Goal: Information Seeking & Learning: Learn about a topic

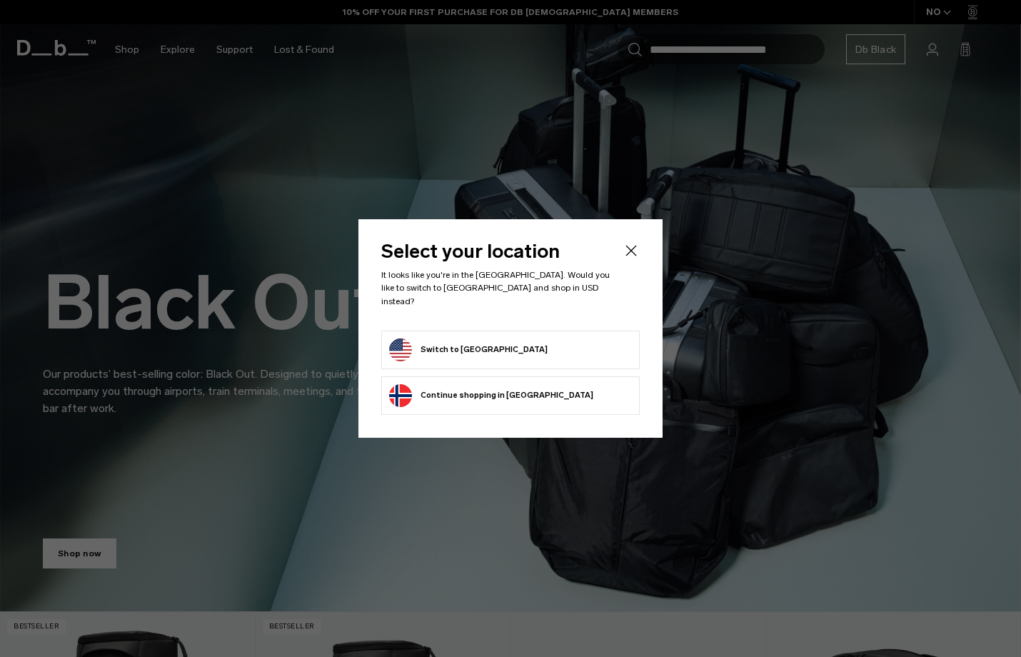
click at [481, 344] on button "Switch to United States" at bounding box center [468, 350] width 159 height 23
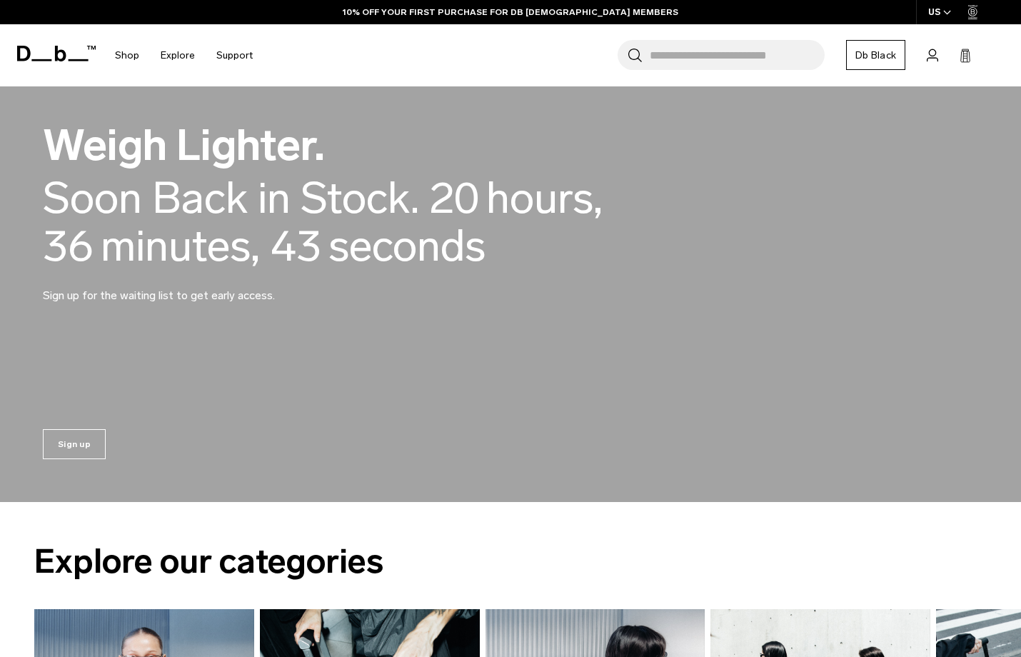
scroll to position [1082, 0]
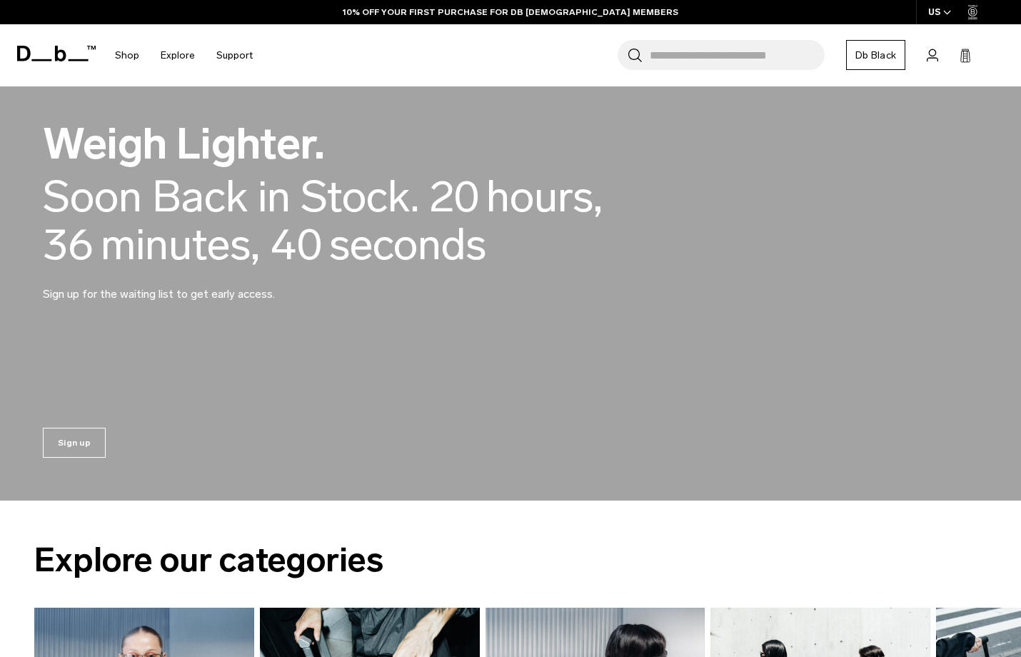
click at [165, 269] on span "minutes ," at bounding box center [180, 245] width 159 height 48
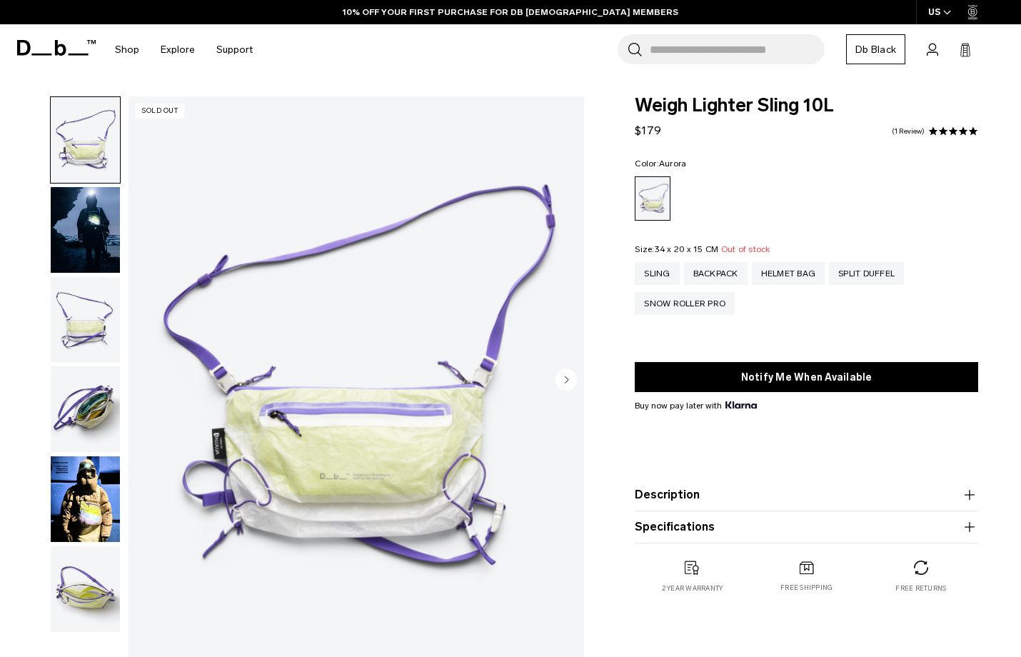
click at [569, 376] on circle "Next slide" at bounding box center [566, 379] width 21 height 21
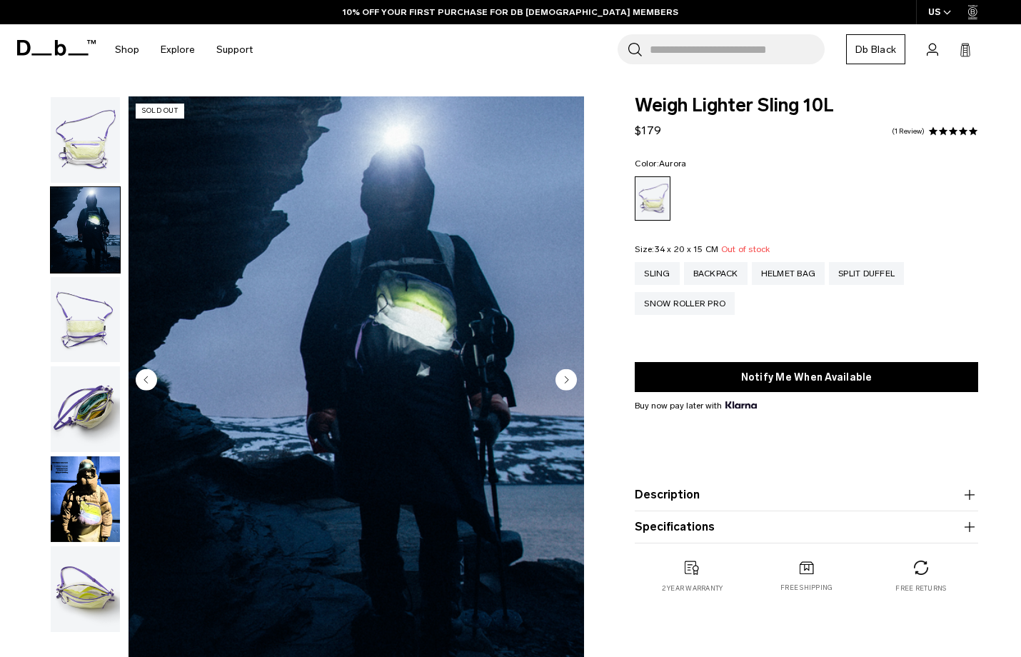
click at [566, 376] on circle "Next slide" at bounding box center [566, 379] width 21 height 21
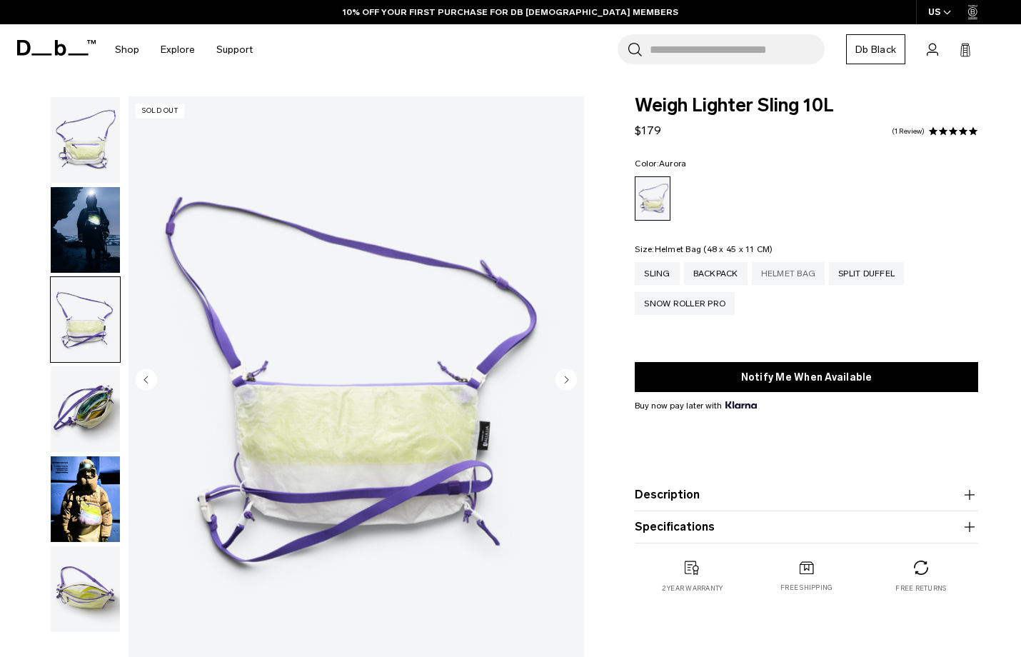
click at [787, 270] on div "Helmet Bag" at bounding box center [789, 273] width 74 height 23
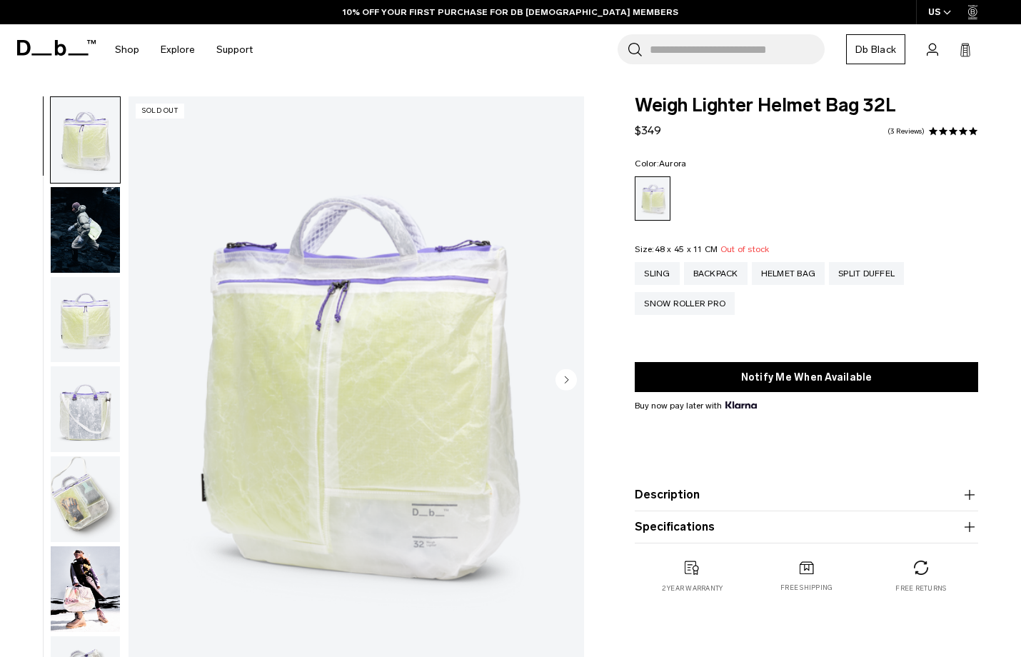
click at [564, 380] on circle "Next slide" at bounding box center [566, 379] width 21 height 21
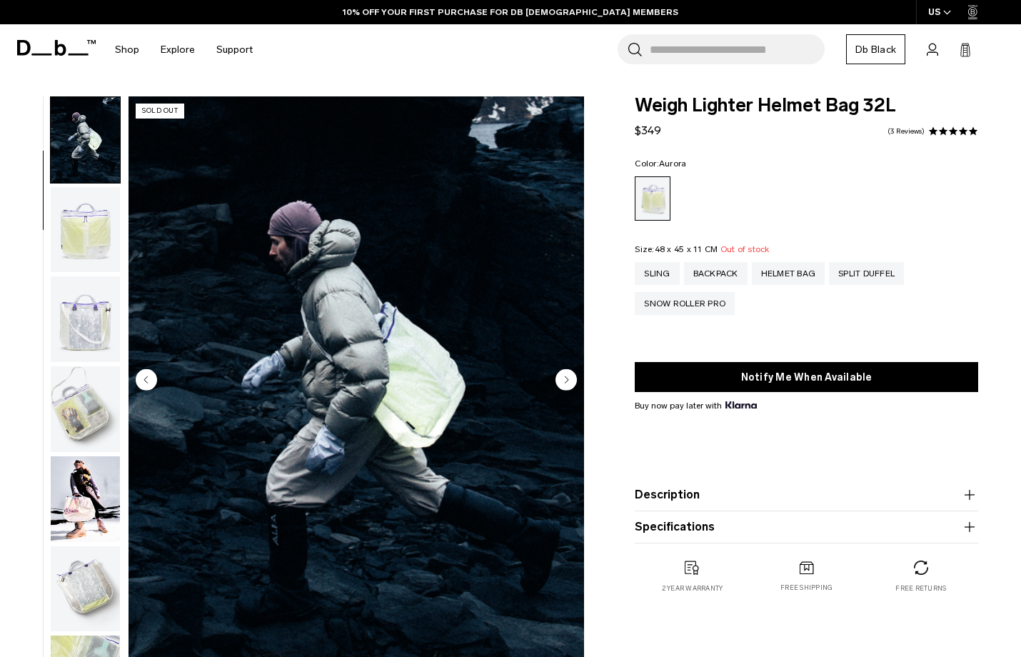
scroll to position [91, 0]
click at [560, 378] on circle "Next slide" at bounding box center [566, 379] width 21 height 21
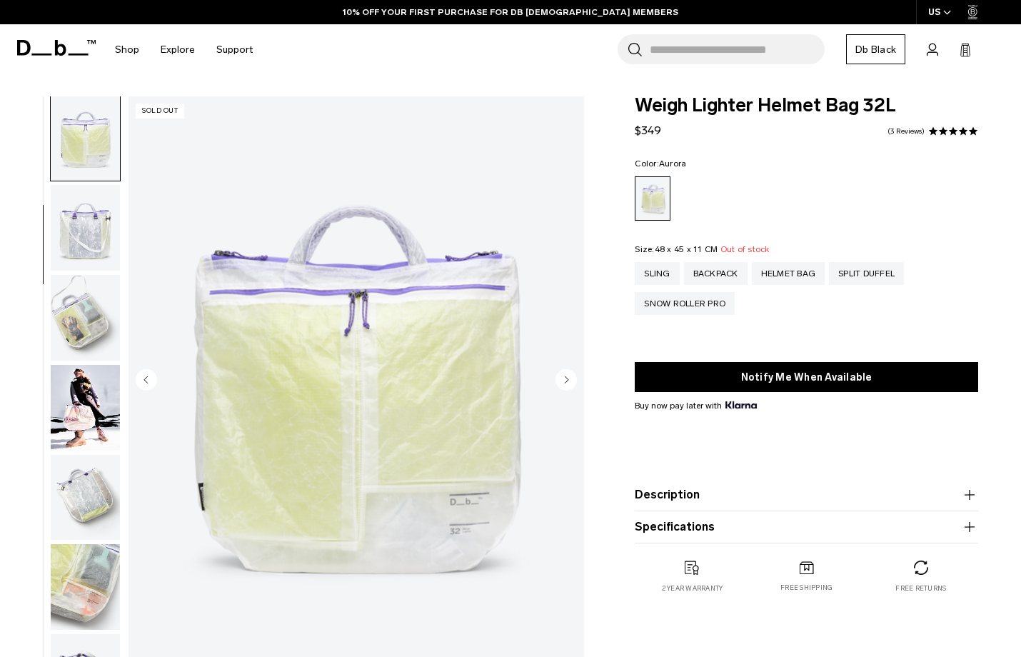
click at [562, 377] on circle "Next slide" at bounding box center [566, 379] width 21 height 21
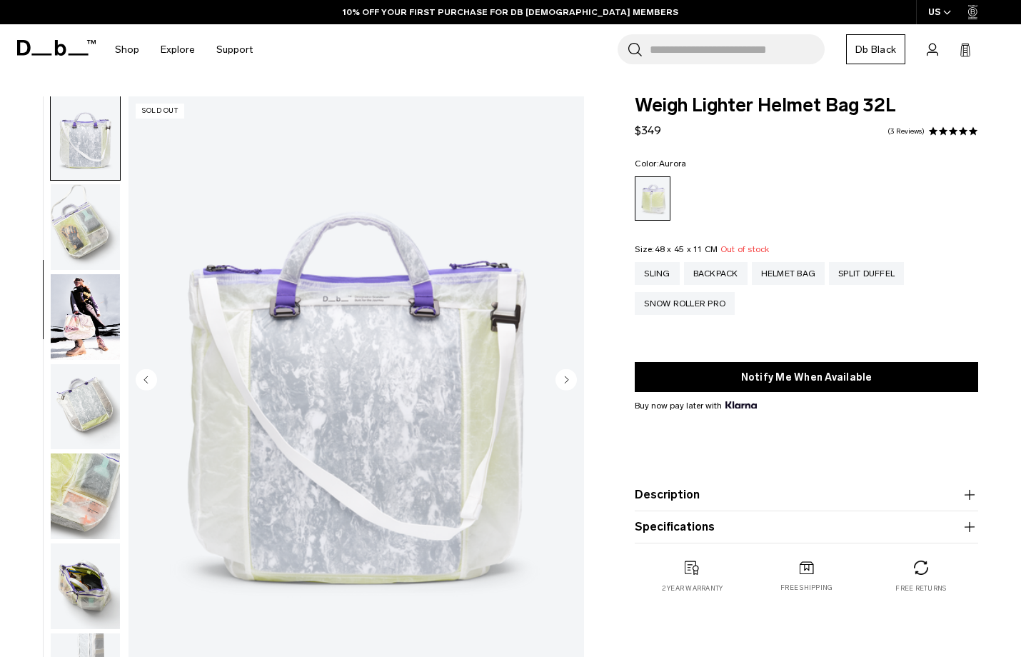
click at [565, 376] on circle "Next slide" at bounding box center [566, 379] width 21 height 21
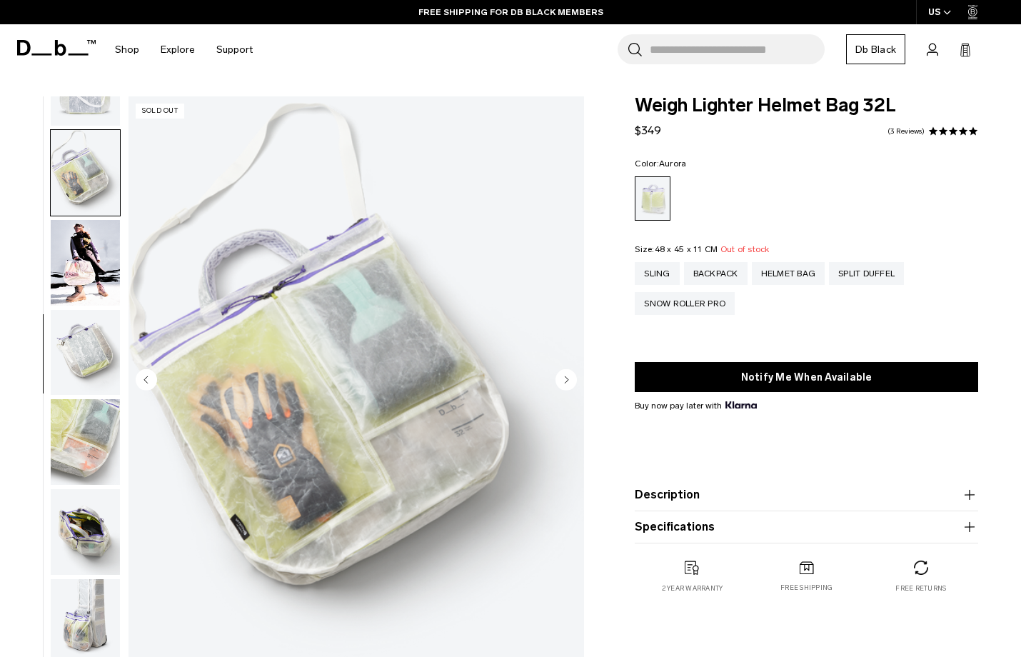
click at [565, 376] on circle "Next slide" at bounding box center [566, 379] width 21 height 21
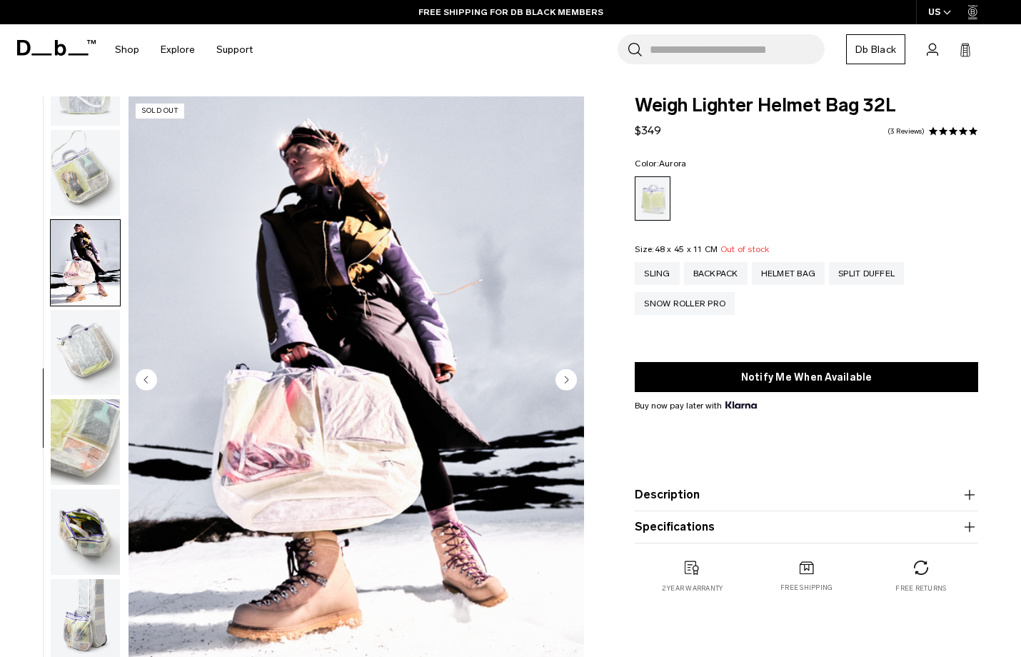
click at [565, 376] on circle "Next slide" at bounding box center [566, 379] width 21 height 21
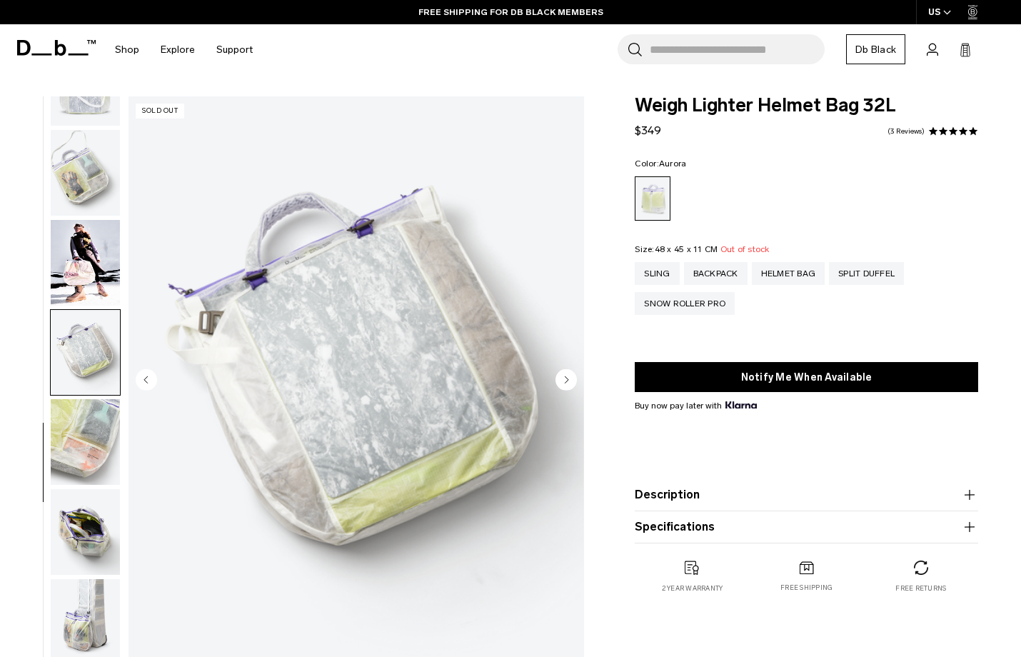
click at [565, 376] on circle "Next slide" at bounding box center [566, 379] width 21 height 21
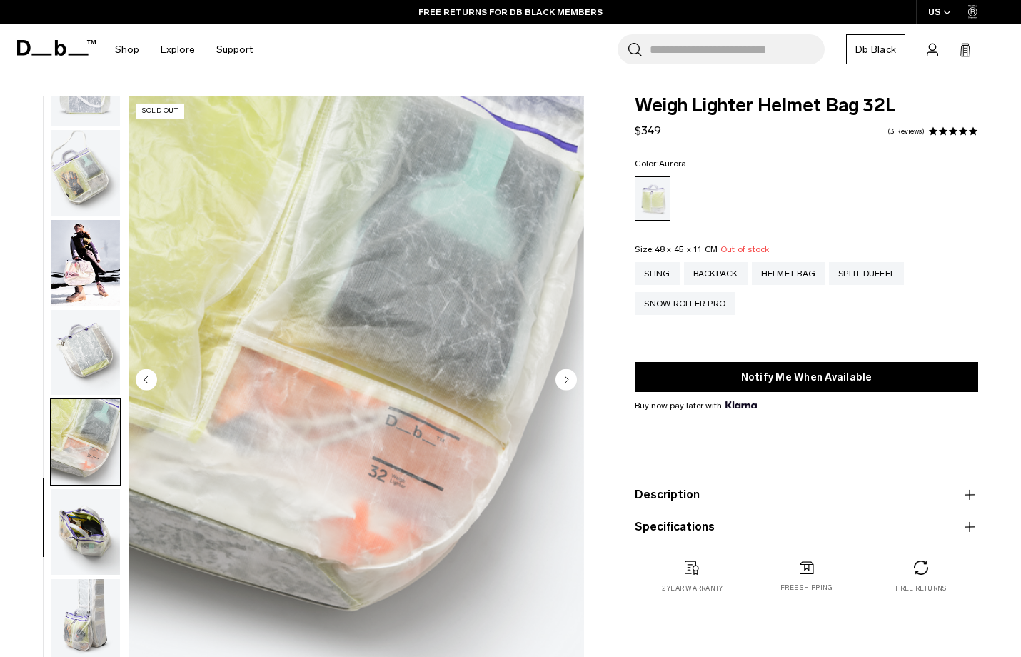
click at [565, 376] on circle "Next slide" at bounding box center [566, 379] width 21 height 21
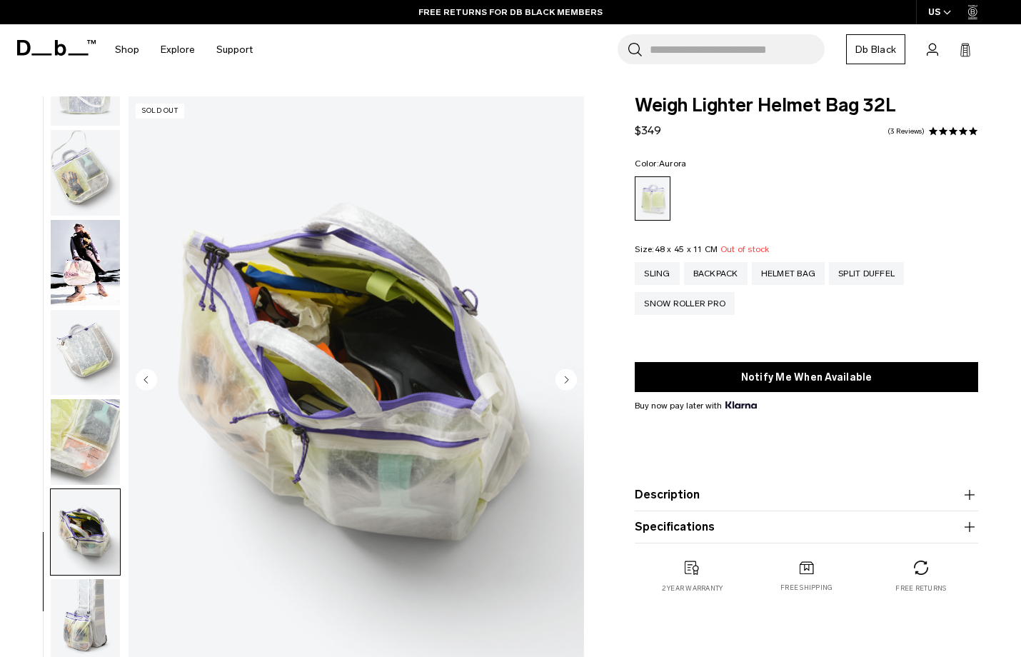
click at [341, 324] on img "9 / 10" at bounding box center [357, 380] width 456 height 569
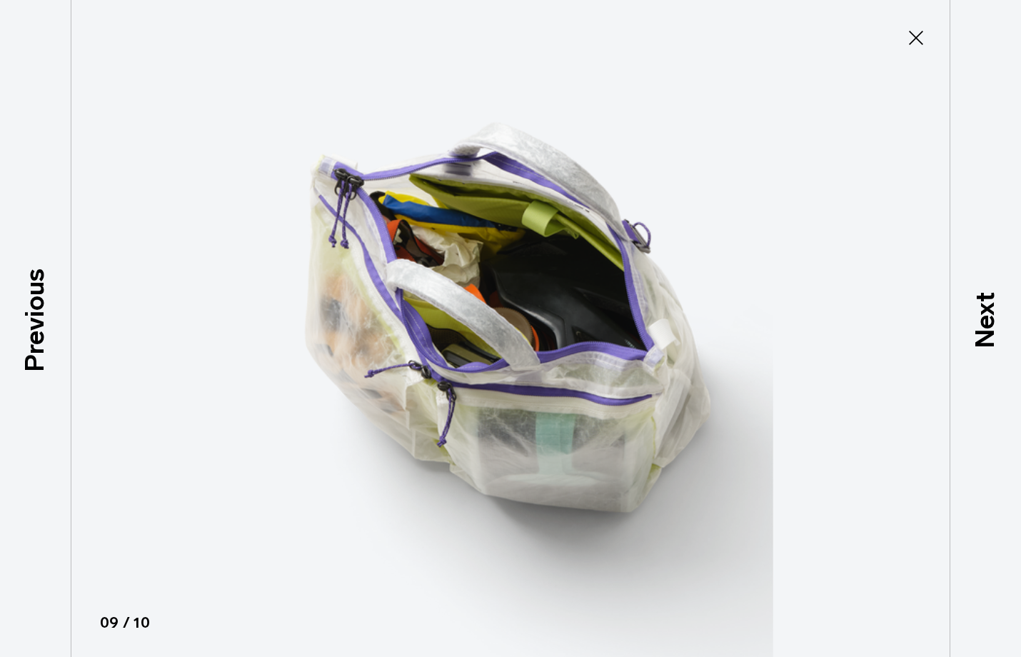
drag, startPoint x: 914, startPoint y: 34, endPoint x: 734, endPoint y: 396, distance: 405.1
click at [914, 34] on icon at bounding box center [916, 37] width 23 height 23
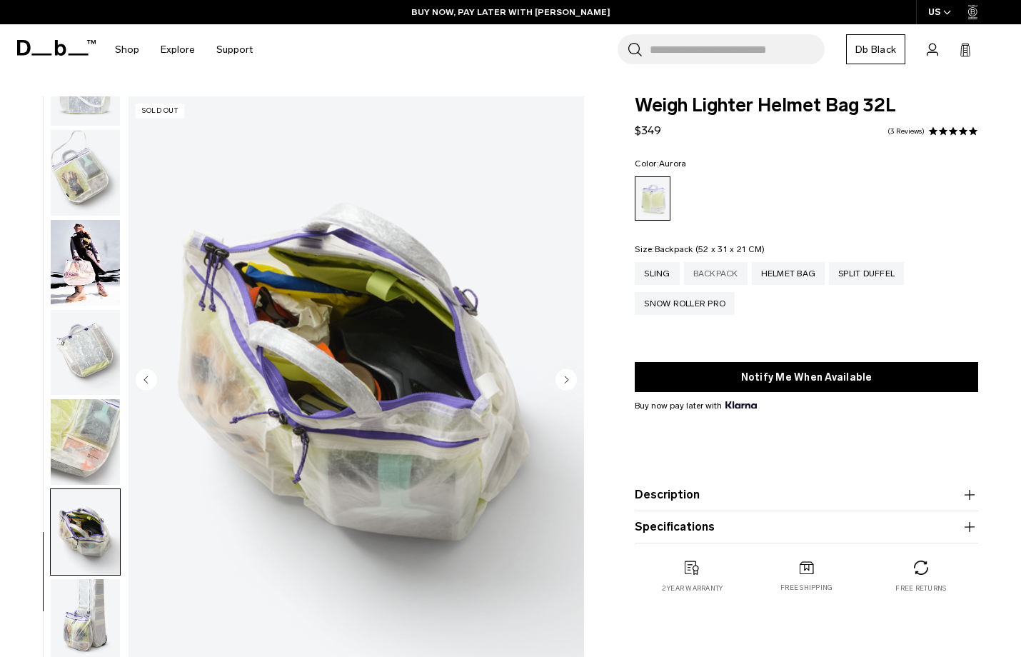
click at [711, 271] on div "Backpack" at bounding box center [716, 273] width 64 height 23
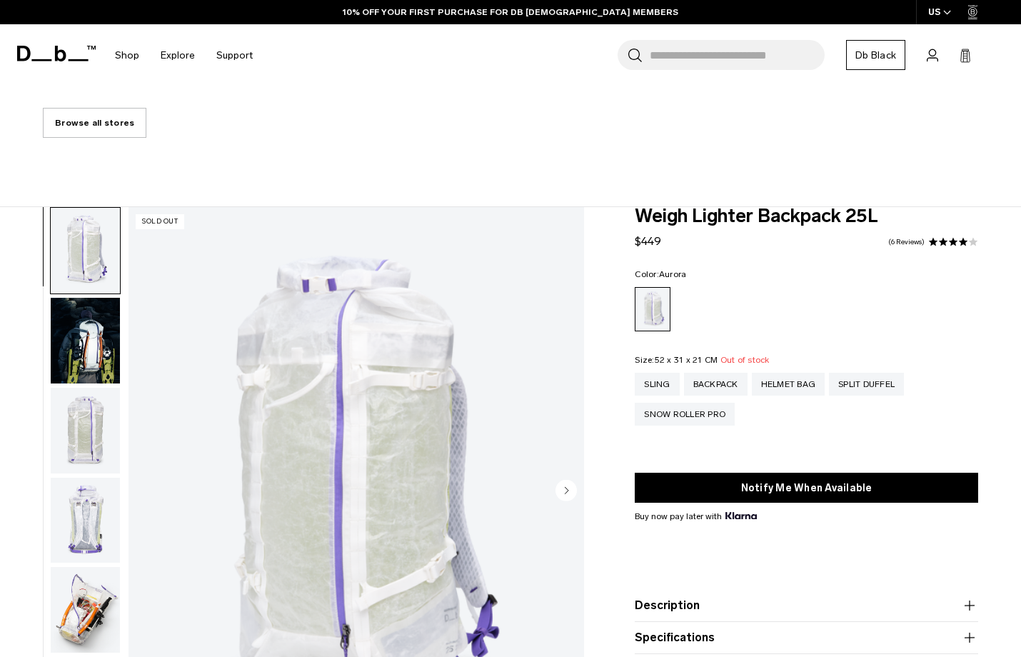
scroll to position [281, 0]
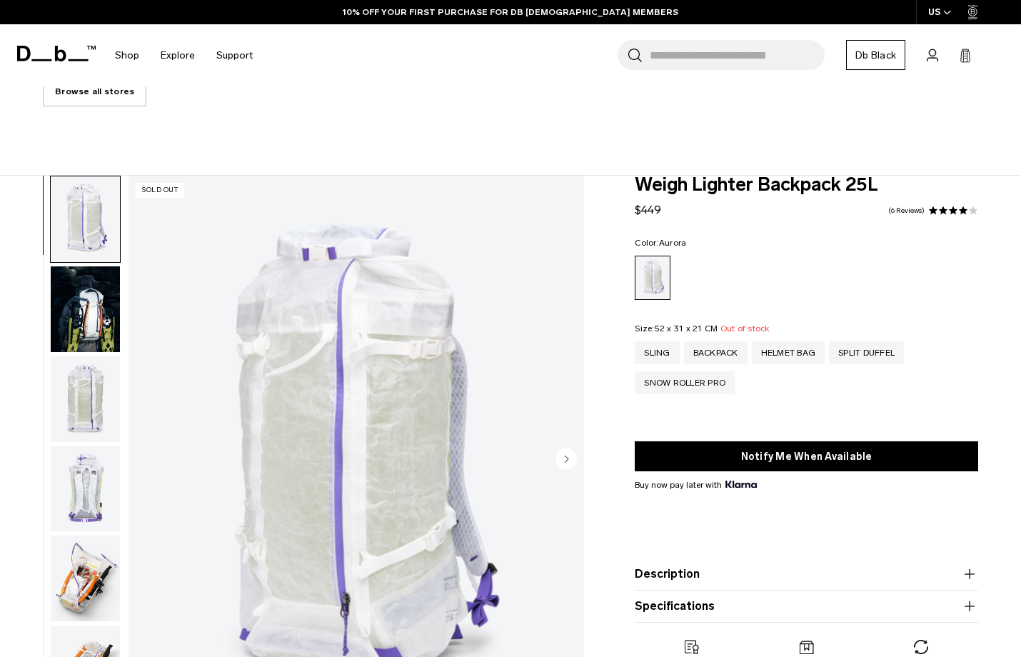
click at [87, 394] on img "button" at bounding box center [85, 399] width 69 height 86
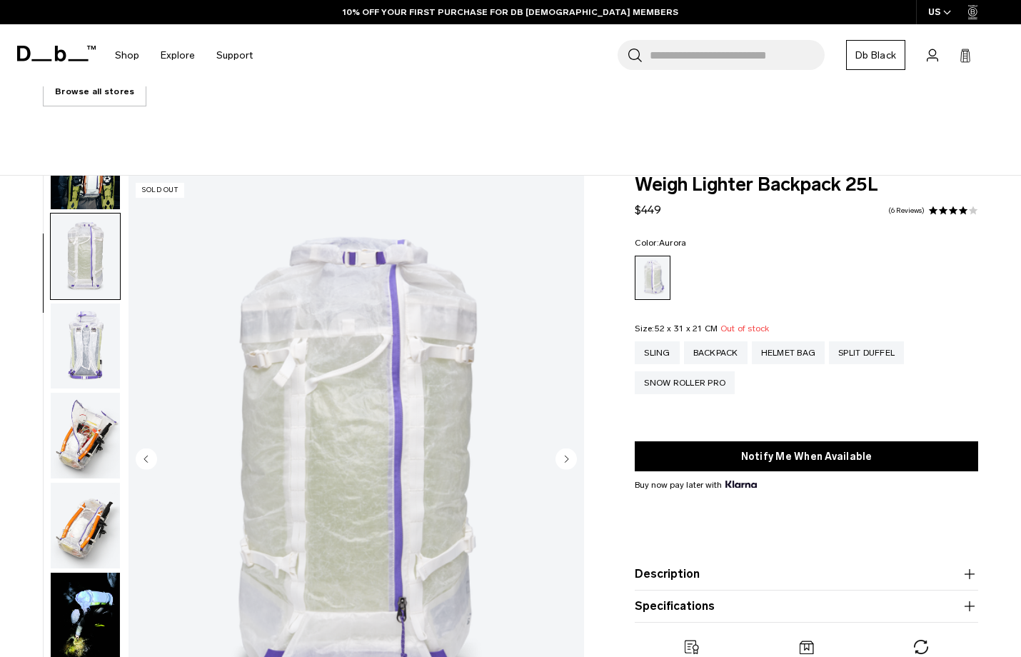
scroll to position [181, 0]
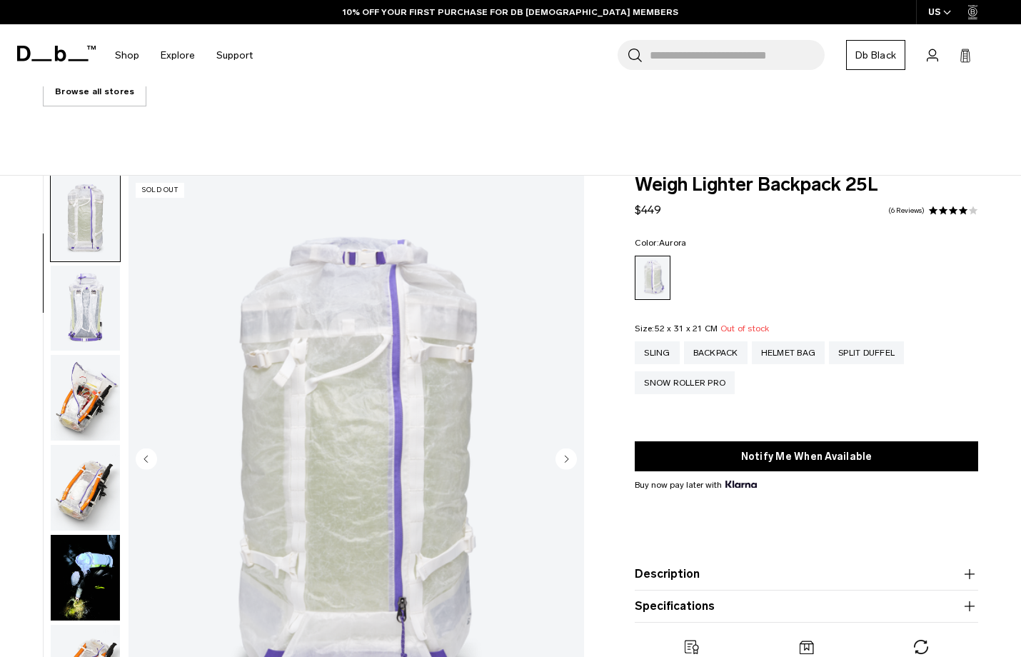
click at [91, 404] on img "button" at bounding box center [85, 398] width 69 height 86
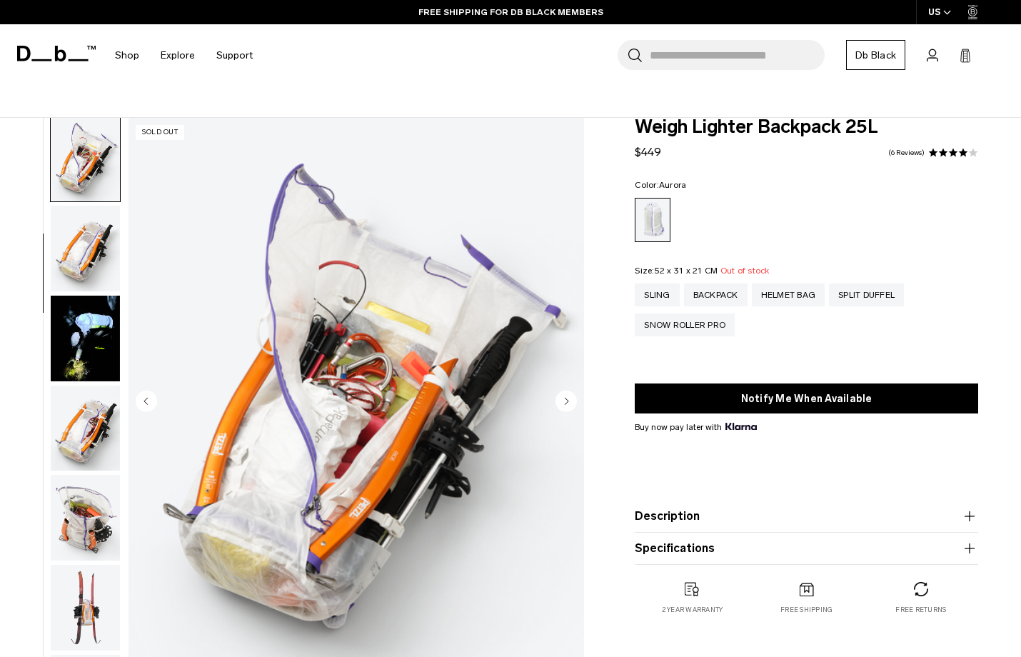
scroll to position [341, 0]
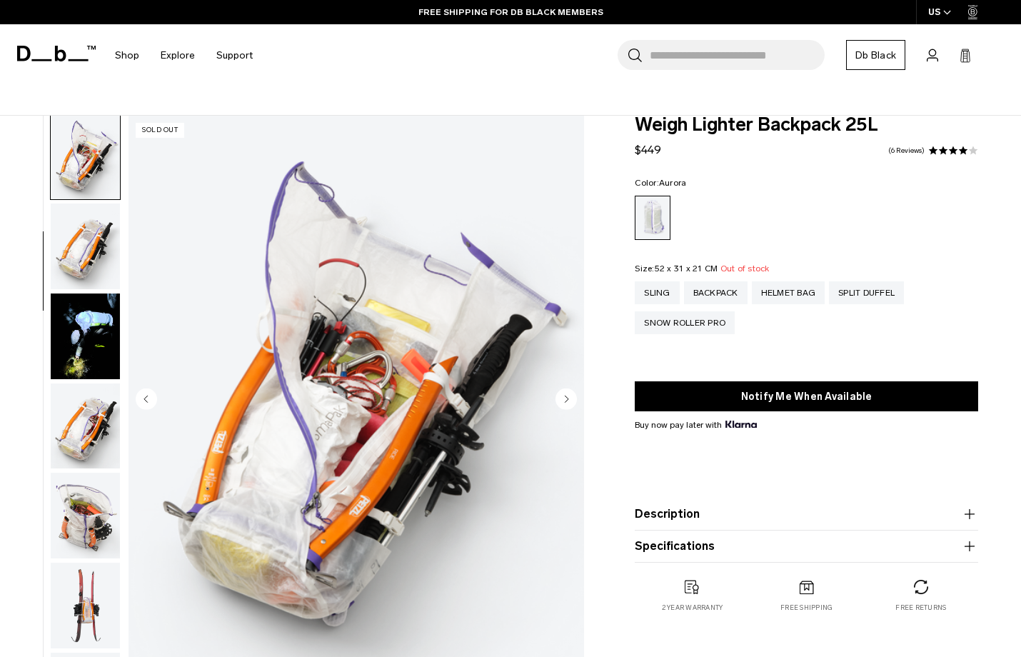
click at [569, 397] on circle "Next slide" at bounding box center [566, 399] width 21 height 21
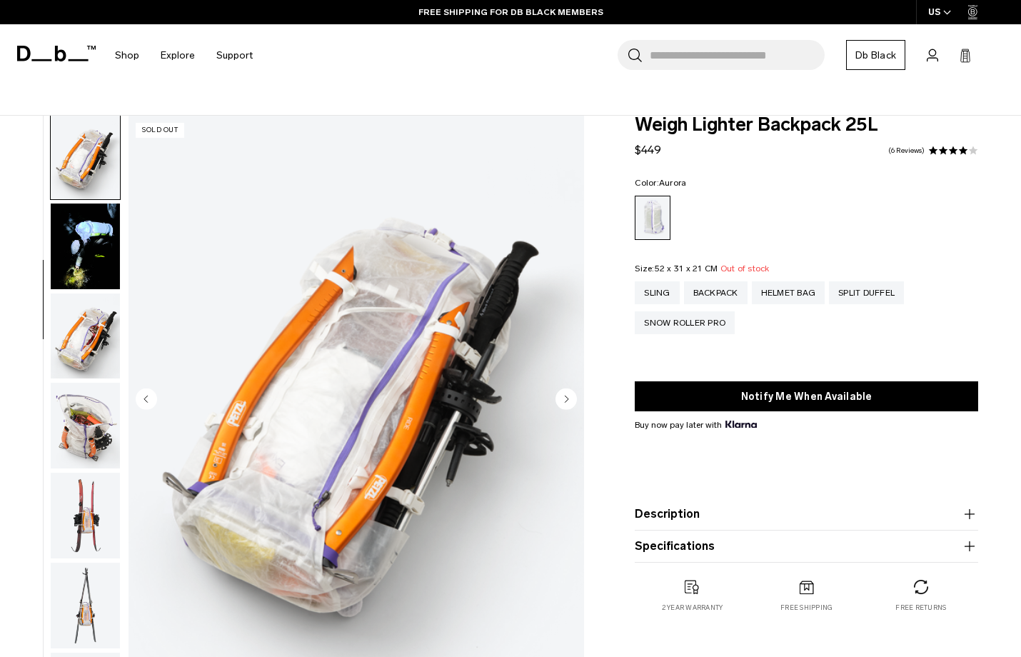
scroll to position [453, 0]
click at [569, 397] on circle "Next slide" at bounding box center [566, 399] width 21 height 21
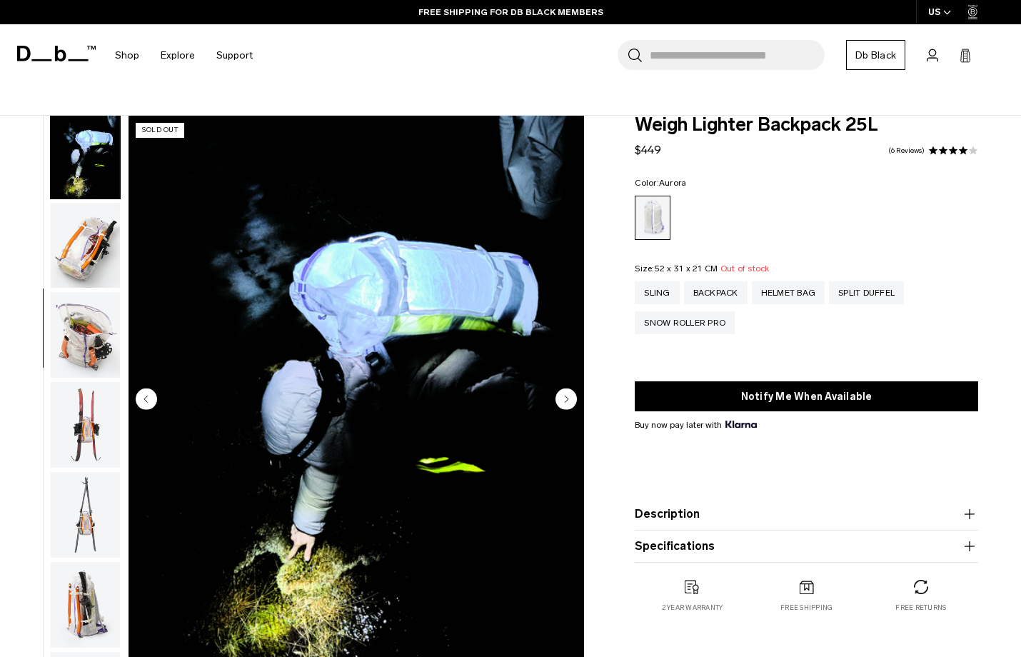
click at [569, 397] on circle "Next slide" at bounding box center [566, 399] width 21 height 21
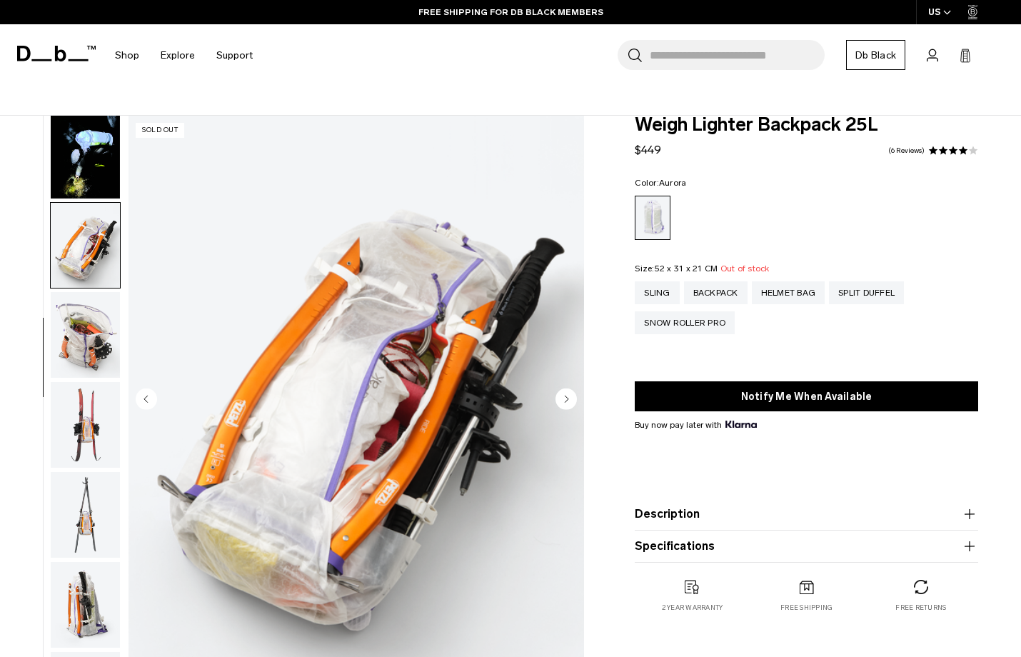
scroll to position [634, 0]
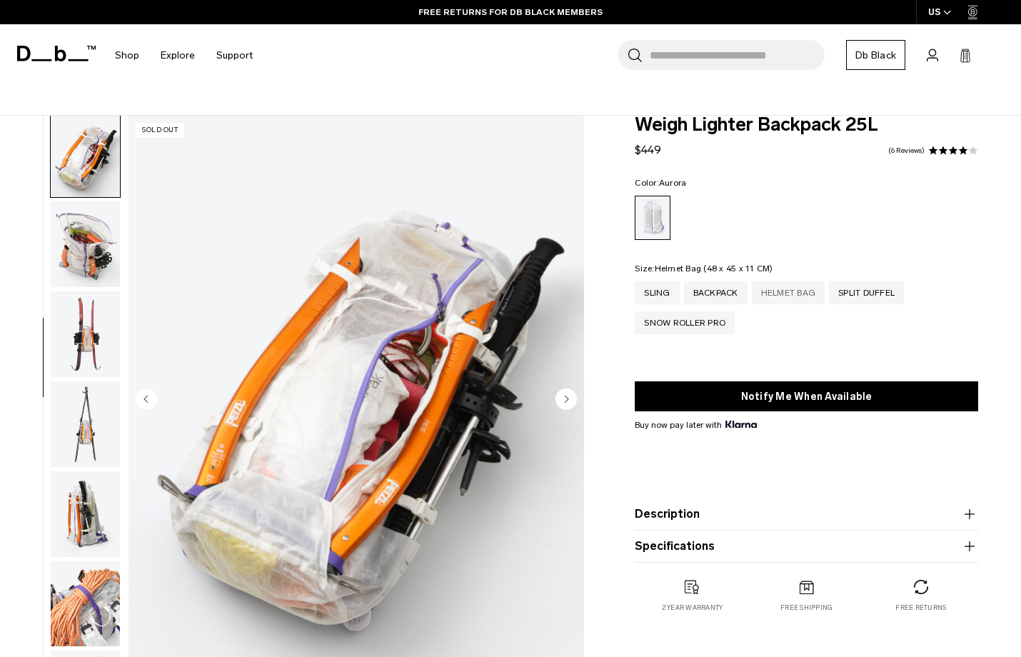
click at [779, 292] on div "Helmet Bag" at bounding box center [789, 292] width 74 height 23
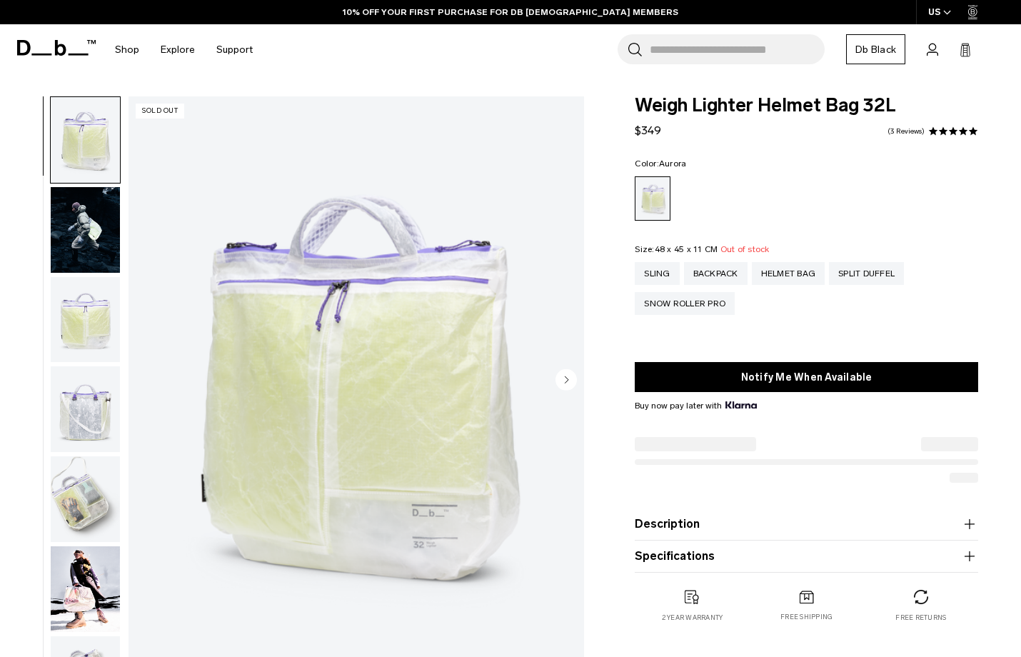
click at [572, 377] on circle "Next slide" at bounding box center [566, 379] width 21 height 21
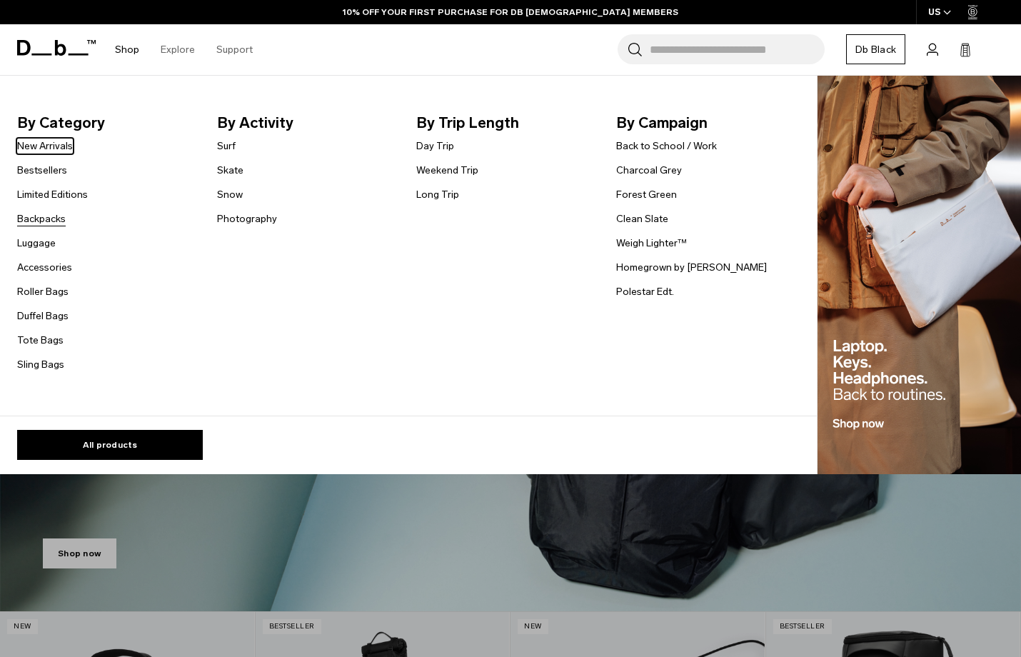
click at [54, 221] on link "Backpacks" at bounding box center [41, 218] width 49 height 15
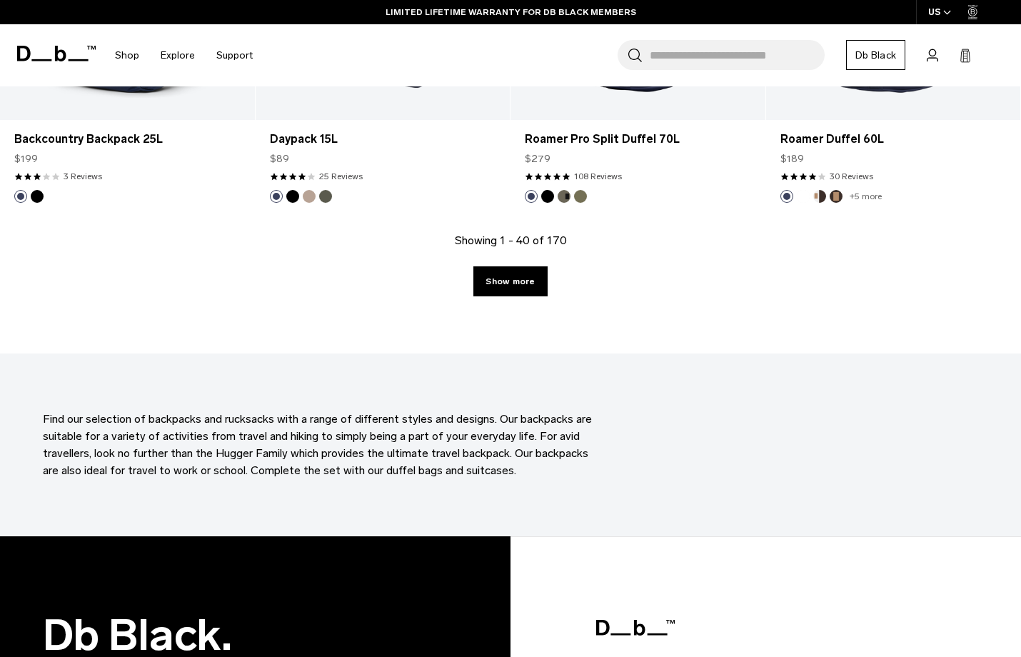
scroll to position [4064, 0]
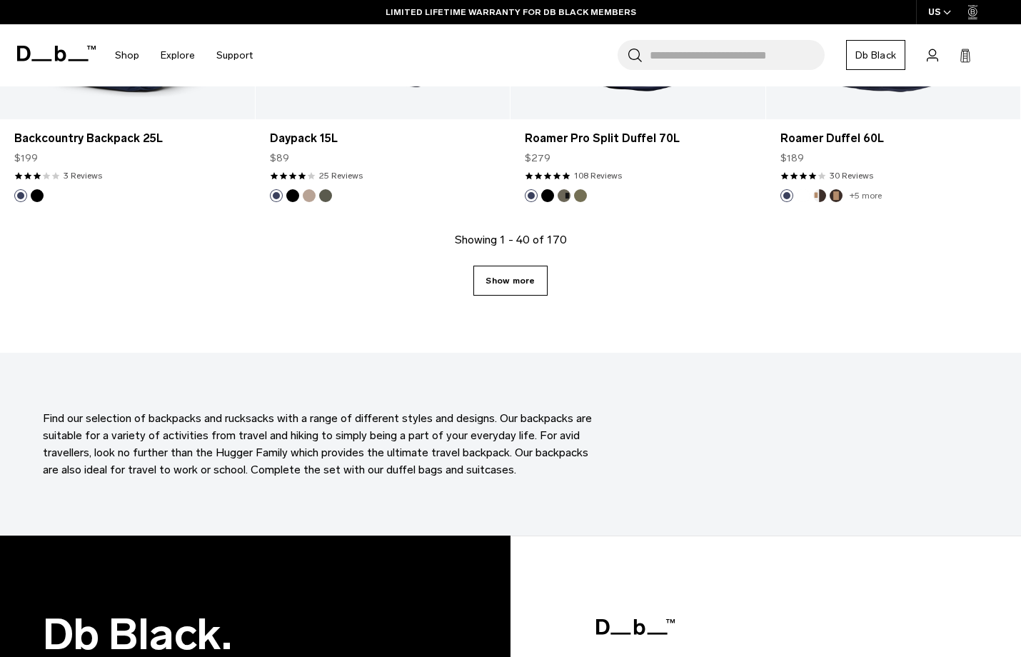
click at [511, 286] on link "Show more" at bounding box center [511, 281] width 74 height 30
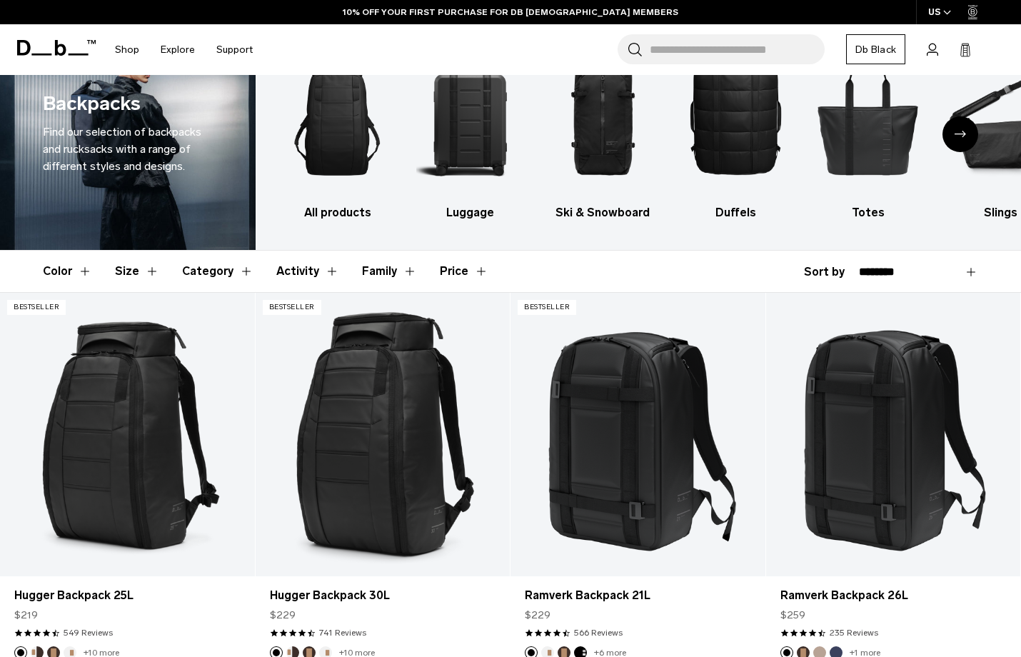
scroll to position [68, 0]
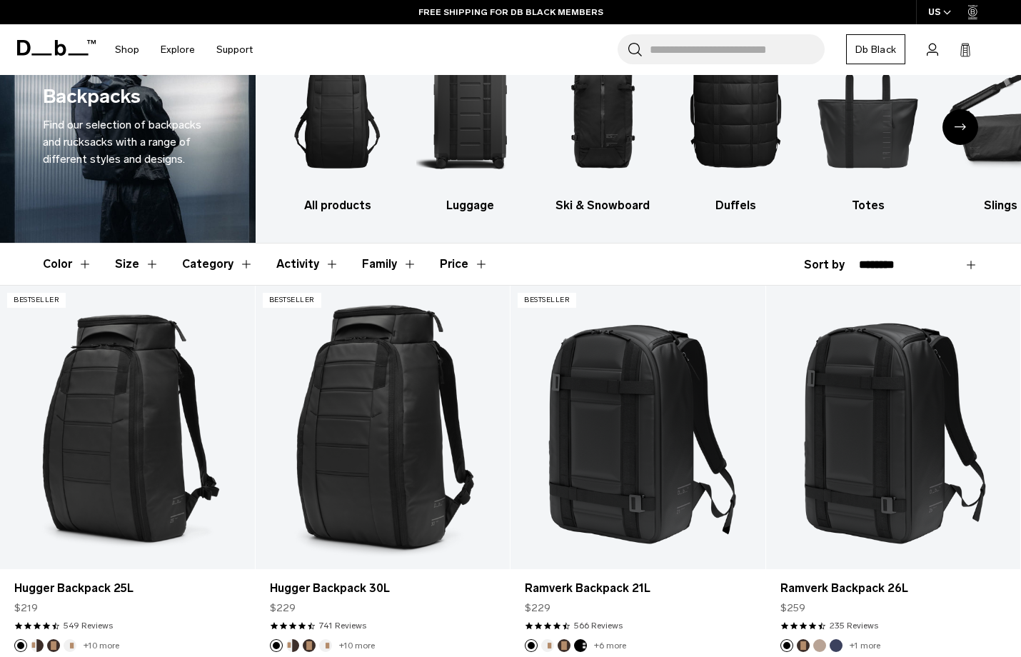
click at [144, 264] on button "Size" at bounding box center [137, 264] width 44 height 41
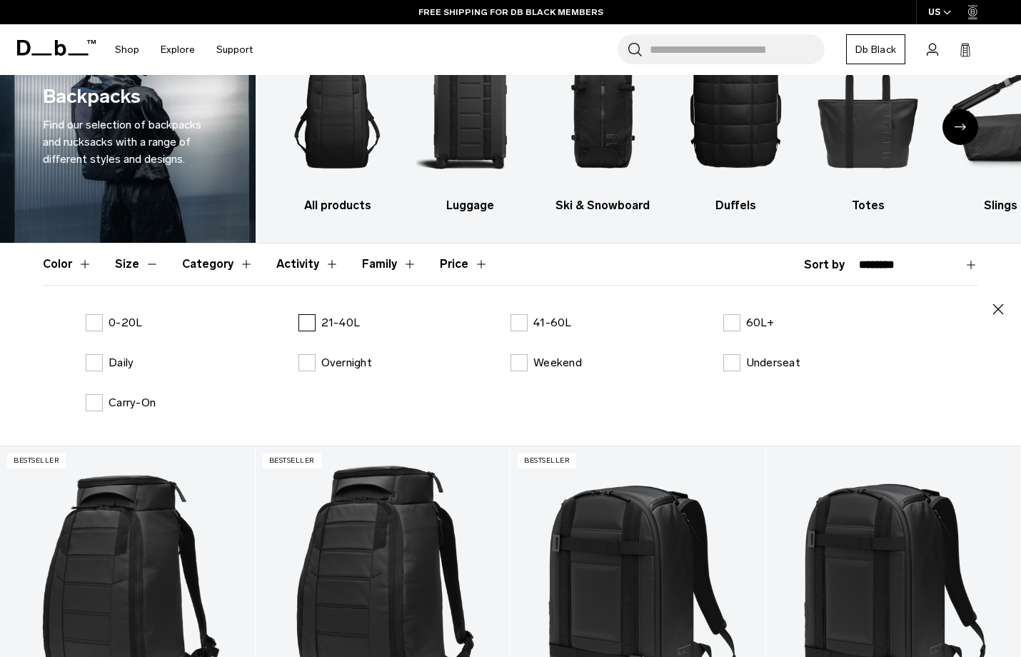
click at [308, 323] on label "21-40L" at bounding box center [330, 322] width 62 height 17
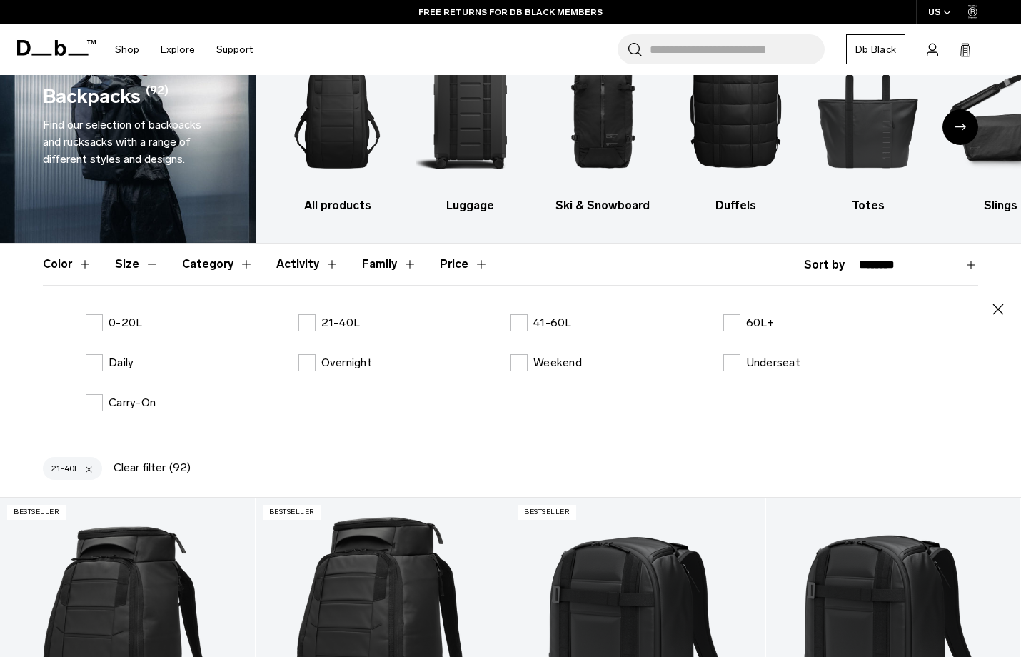
drag, startPoint x: 994, startPoint y: 311, endPoint x: 875, endPoint y: 306, distance: 119.4
click at [994, 311] on icon "button" at bounding box center [998, 309] width 17 height 17
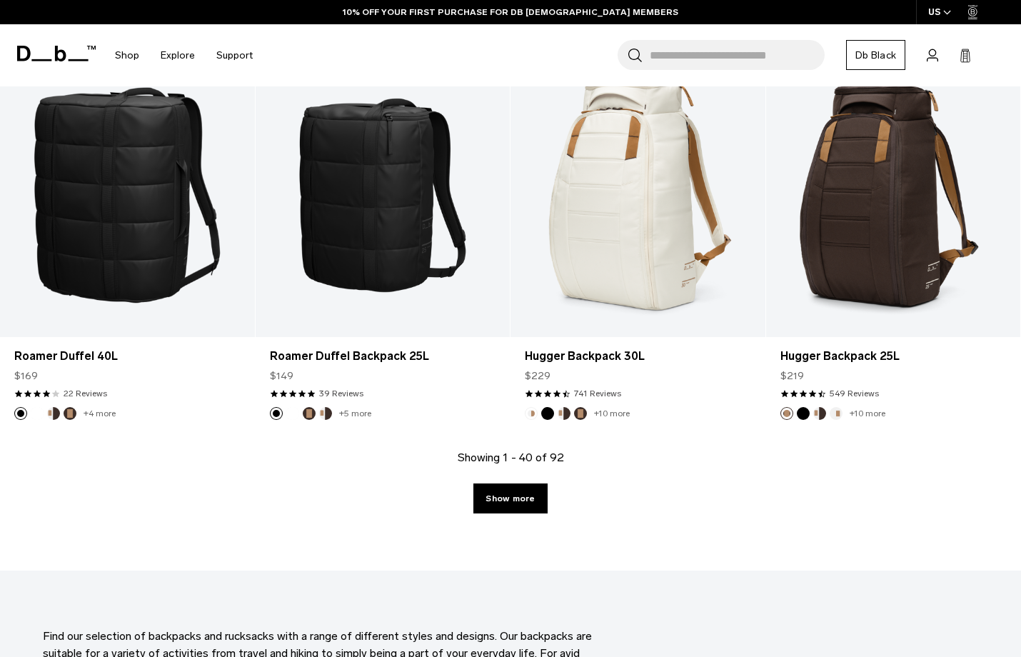
scroll to position [3909, 0]
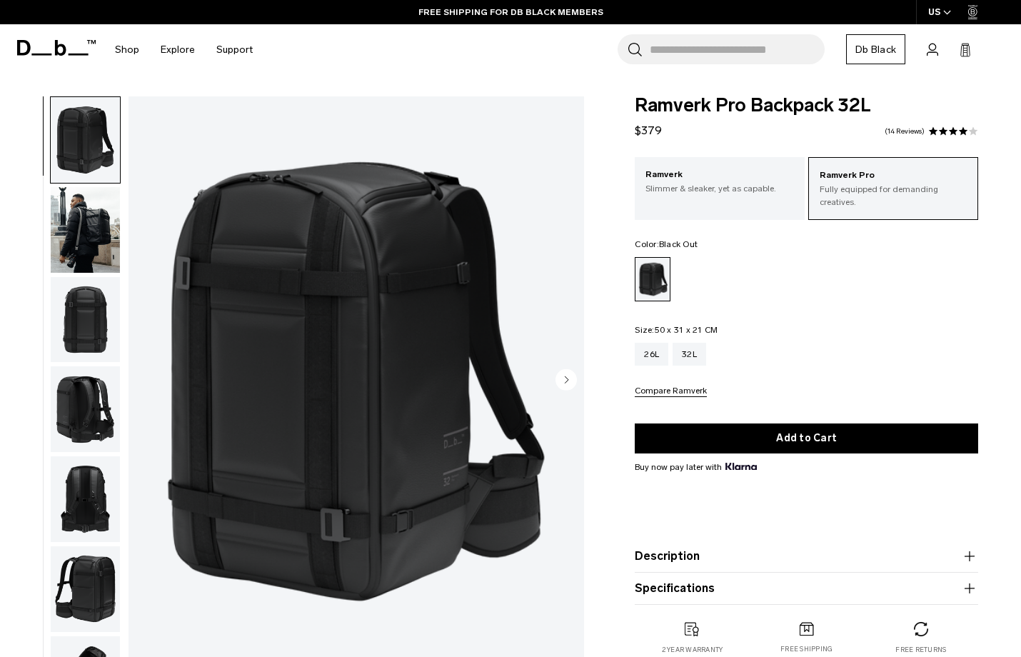
click at [91, 240] on img "button" at bounding box center [85, 230] width 69 height 86
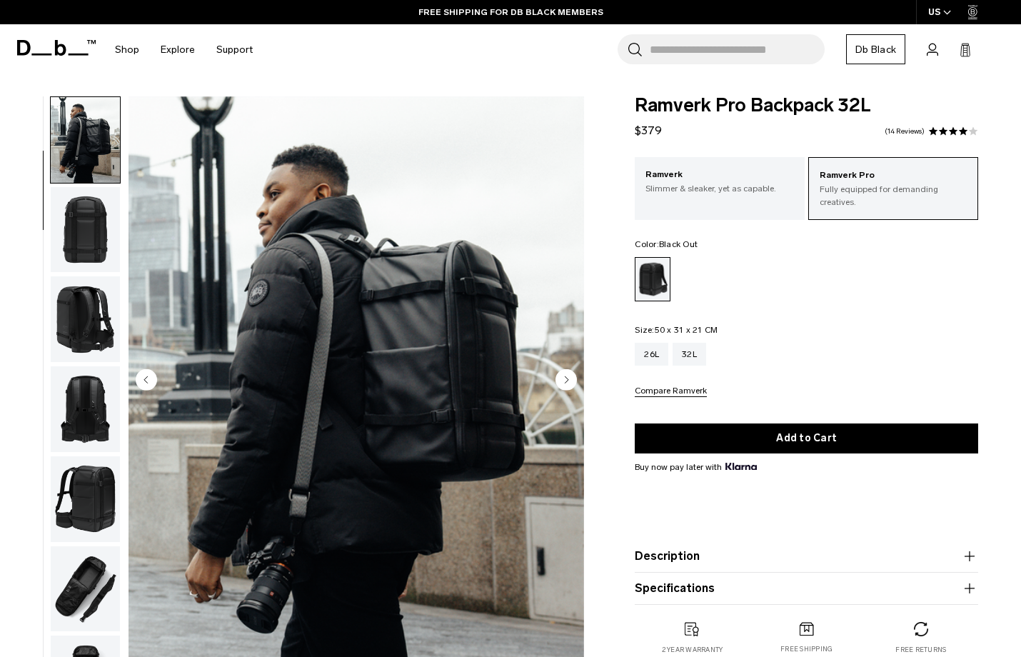
scroll to position [91, 0]
click at [94, 241] on img "button" at bounding box center [85, 229] width 69 height 86
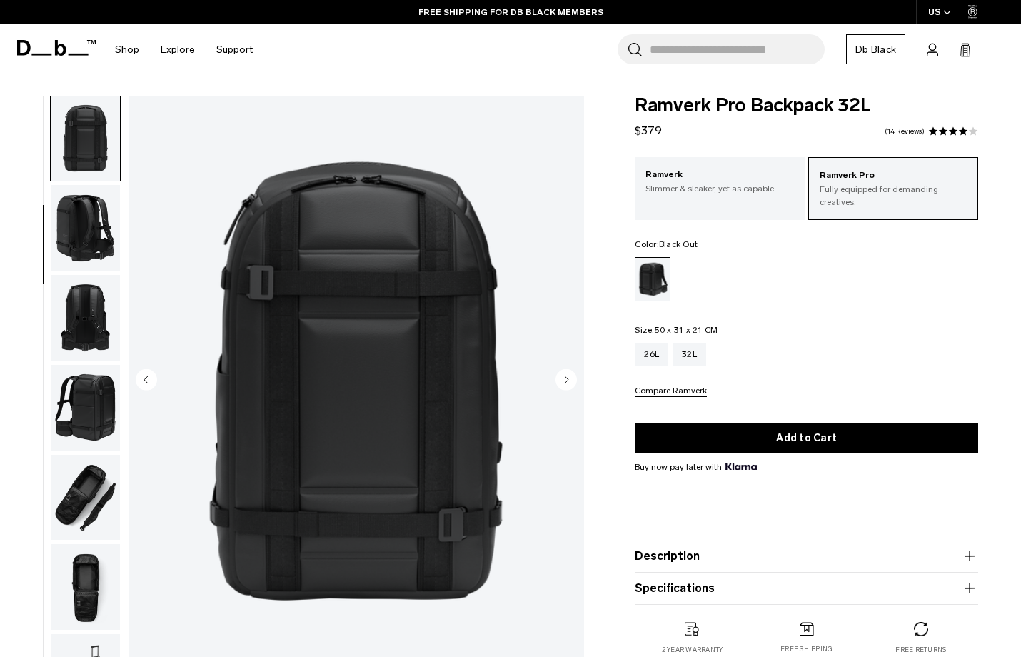
scroll to position [182, 0]
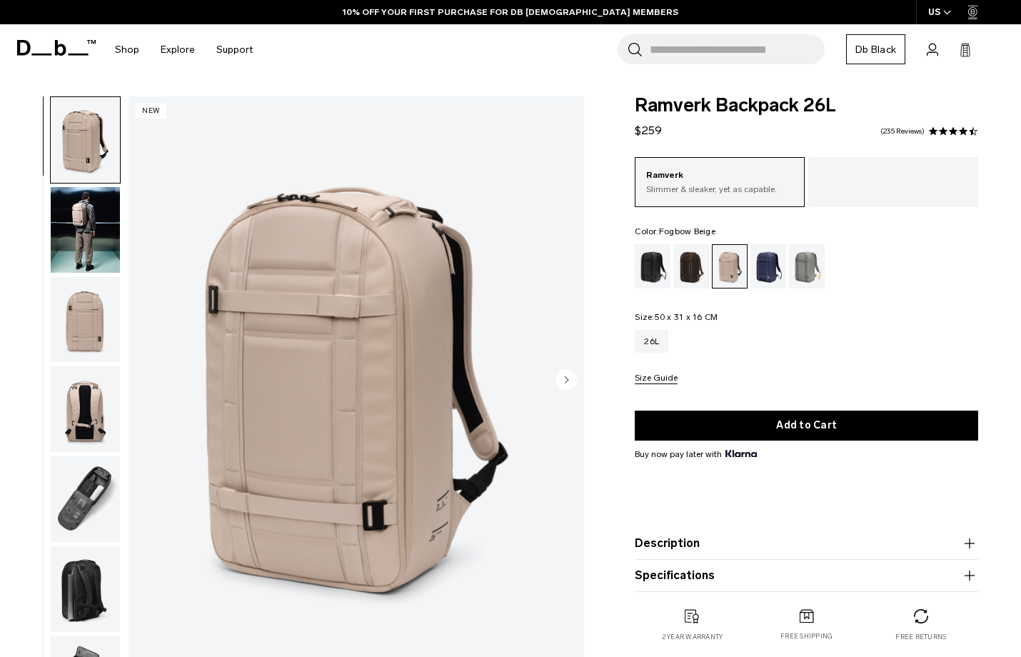
click at [84, 226] on img "button" at bounding box center [85, 230] width 69 height 86
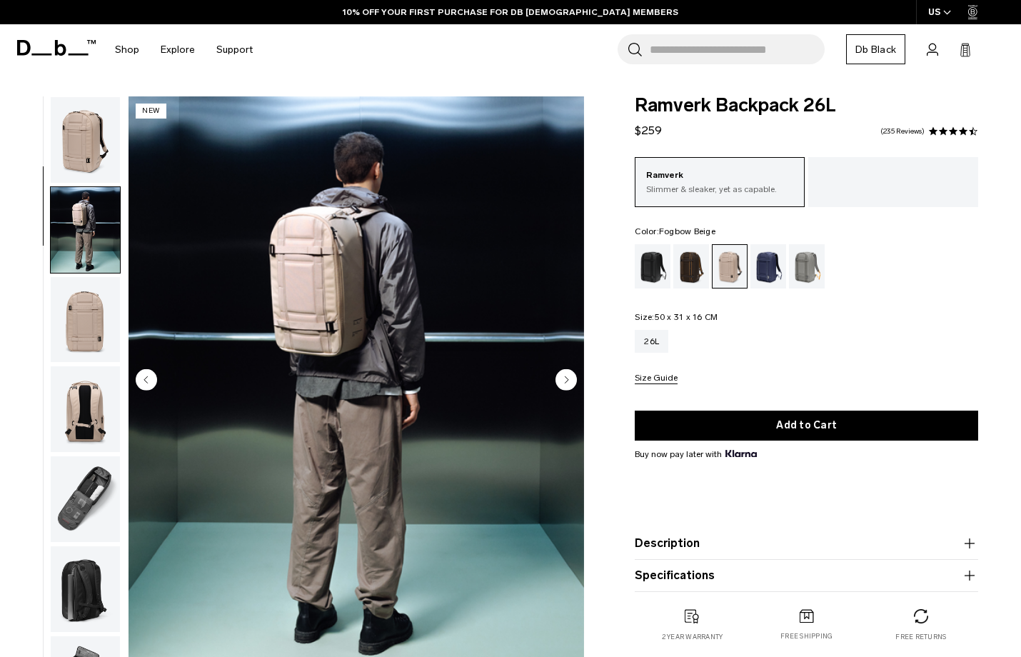
scroll to position [91, 0]
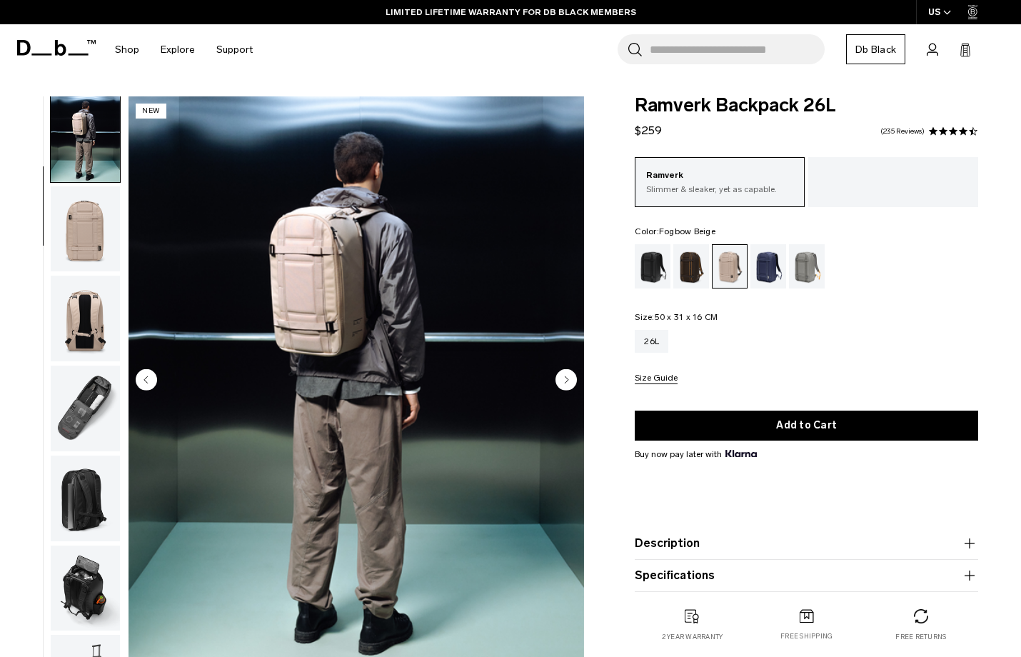
click at [566, 374] on circle "Next slide" at bounding box center [566, 379] width 21 height 21
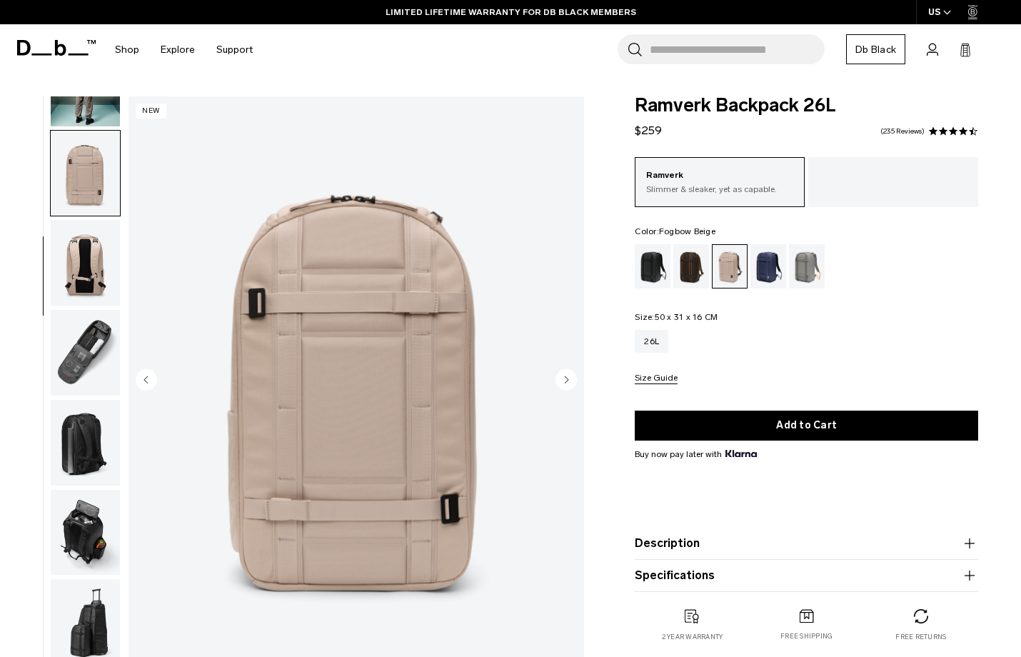
click at [566, 376] on circle "Next slide" at bounding box center [566, 379] width 21 height 21
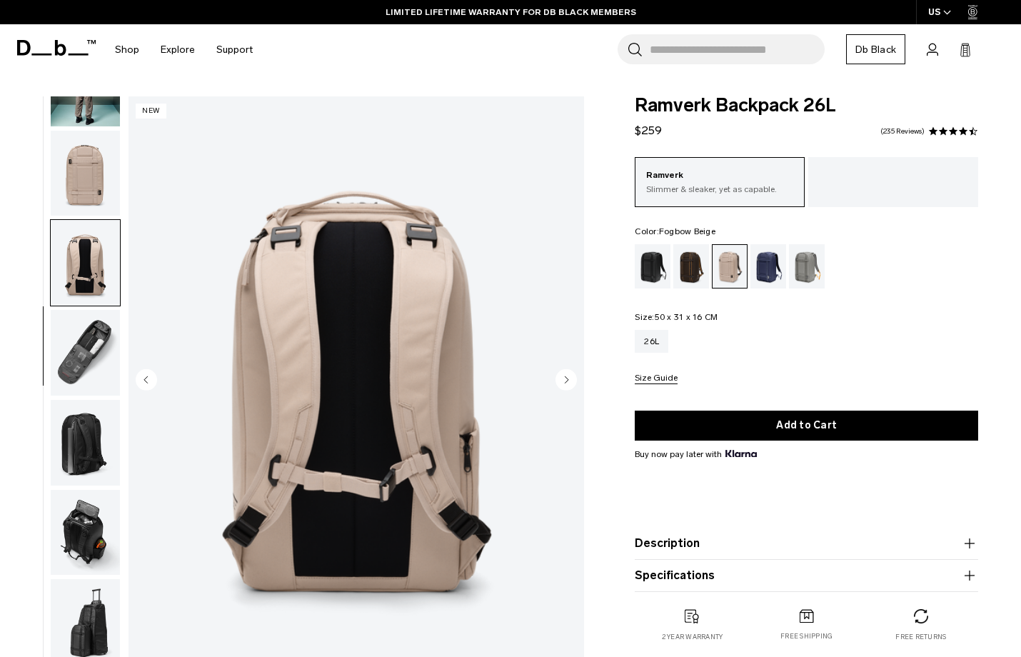
click at [566, 376] on circle "Next slide" at bounding box center [566, 379] width 21 height 21
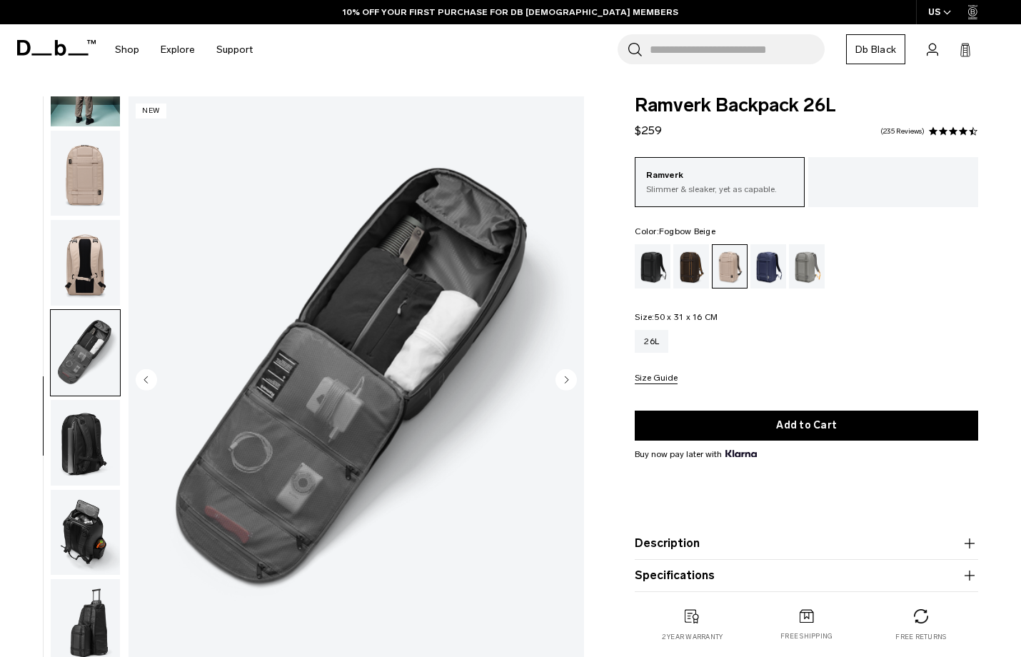
click at [566, 375] on circle "Next slide" at bounding box center [566, 379] width 21 height 21
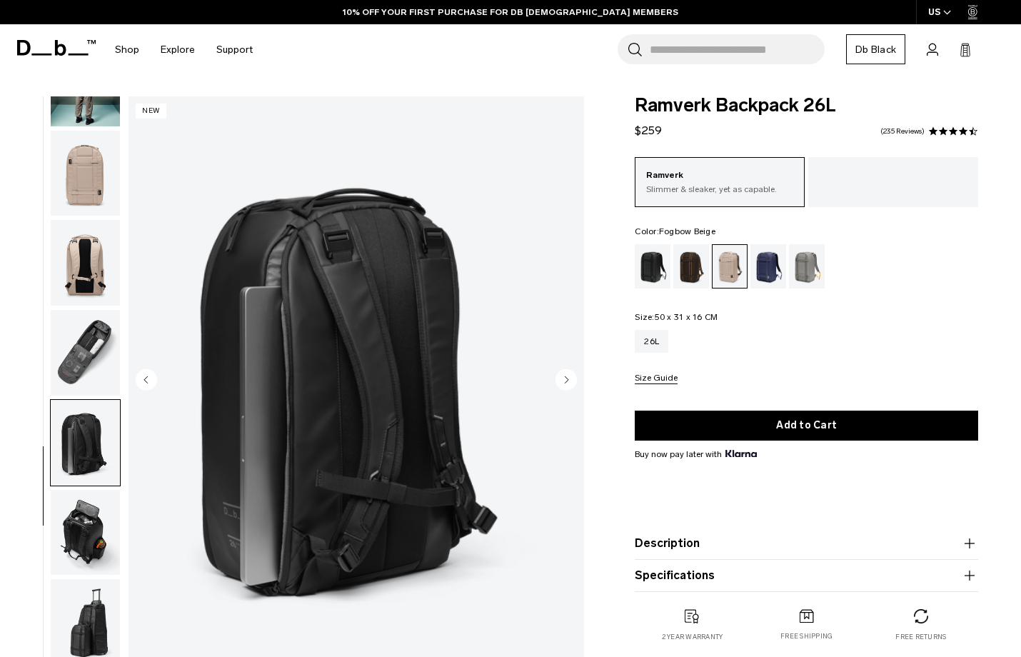
click at [566, 375] on circle "Next slide" at bounding box center [566, 379] width 21 height 21
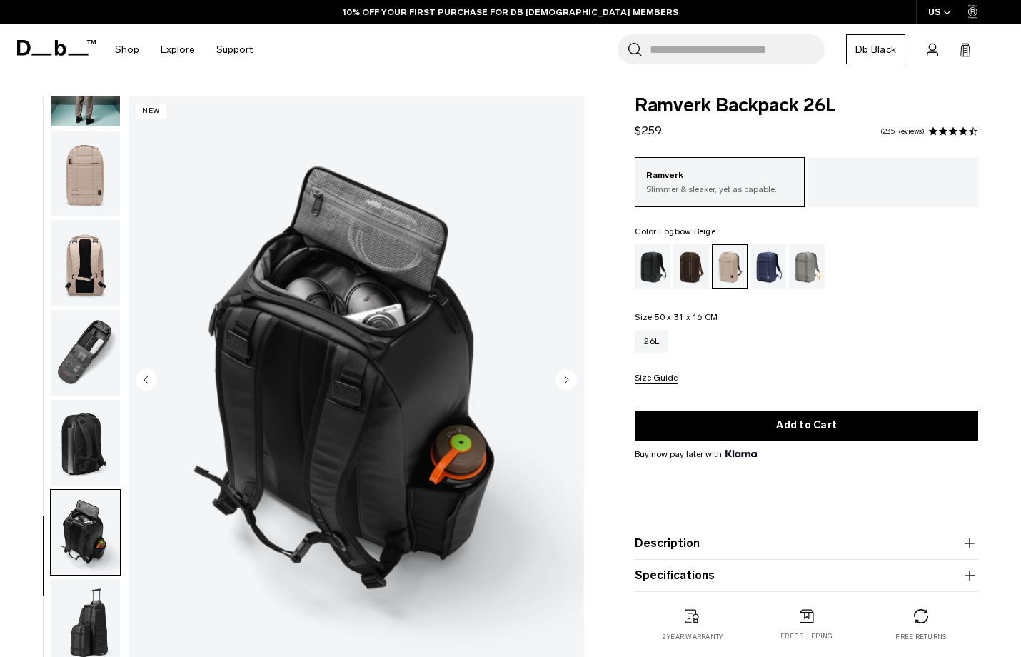
click at [566, 375] on circle "Next slide" at bounding box center [566, 379] width 21 height 21
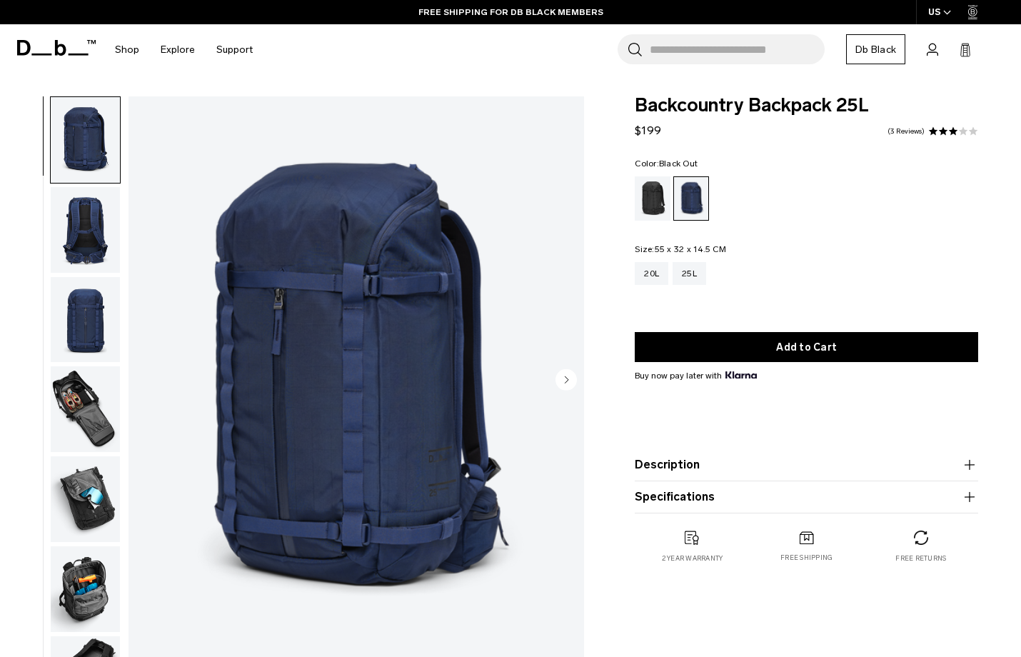
click at [652, 194] on div "Black Out" at bounding box center [653, 198] width 36 height 44
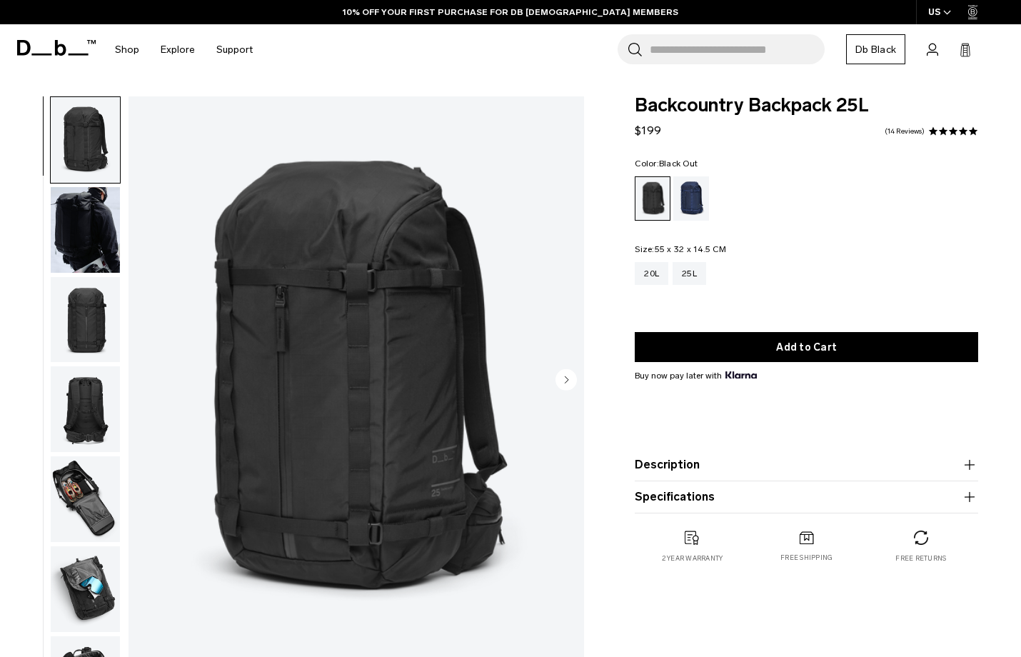
click at [566, 376] on circle "Next slide" at bounding box center [566, 379] width 21 height 21
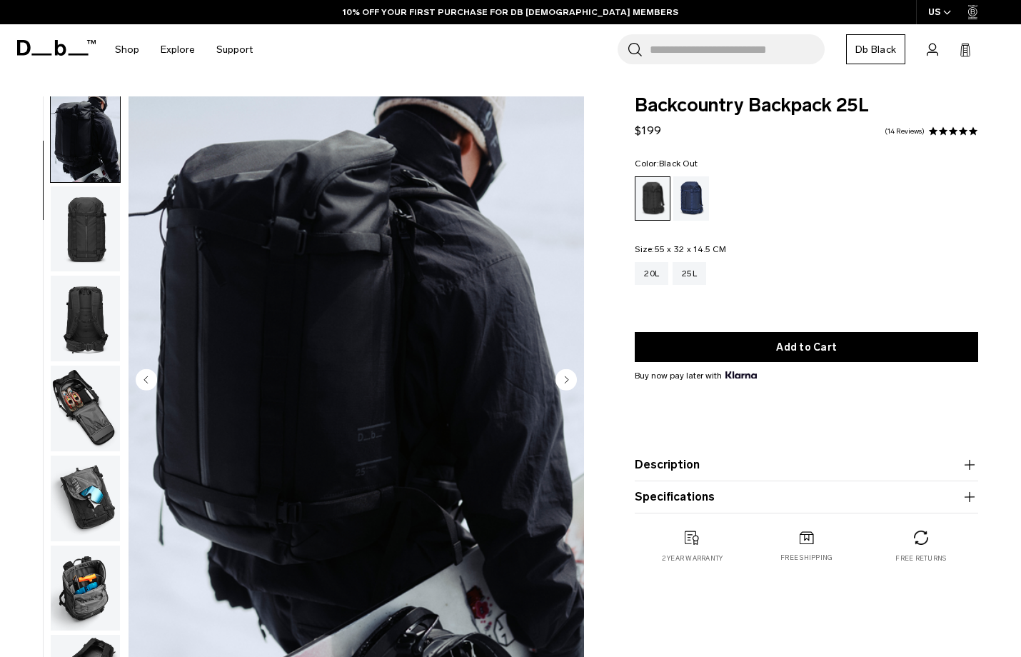
click at [566, 376] on circle "Next slide" at bounding box center [566, 379] width 21 height 21
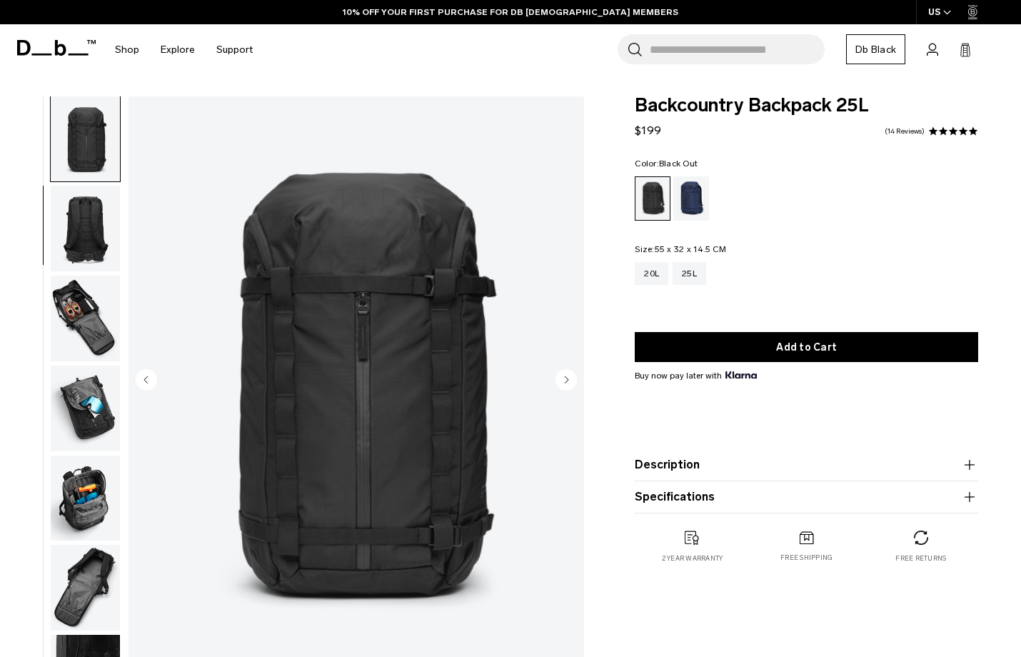
click at [566, 376] on circle "Next slide" at bounding box center [566, 379] width 21 height 21
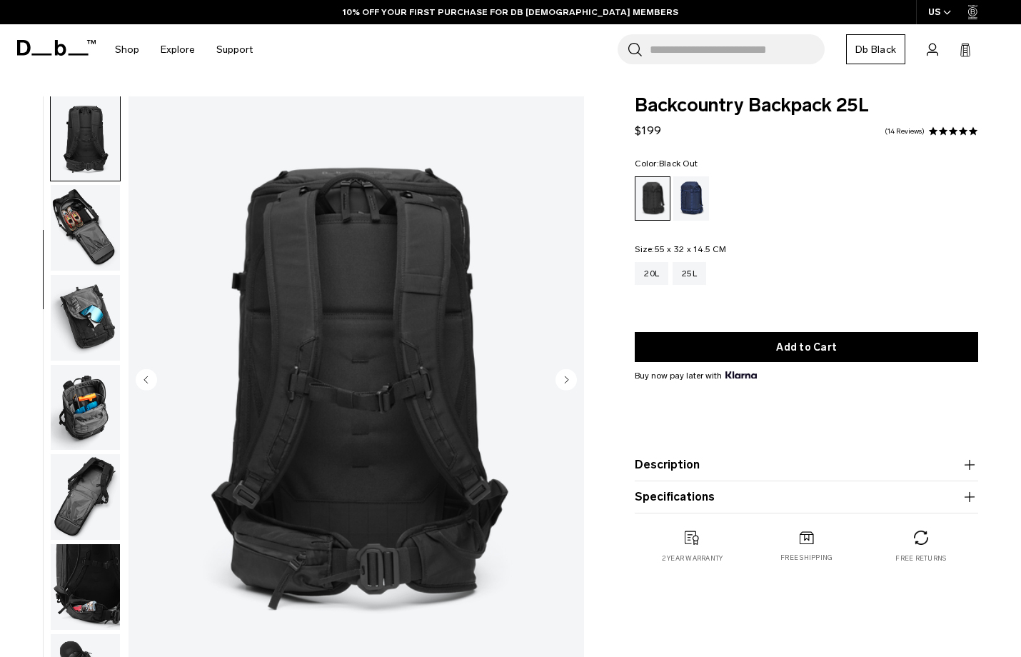
click at [566, 376] on circle "Next slide" at bounding box center [566, 379] width 21 height 21
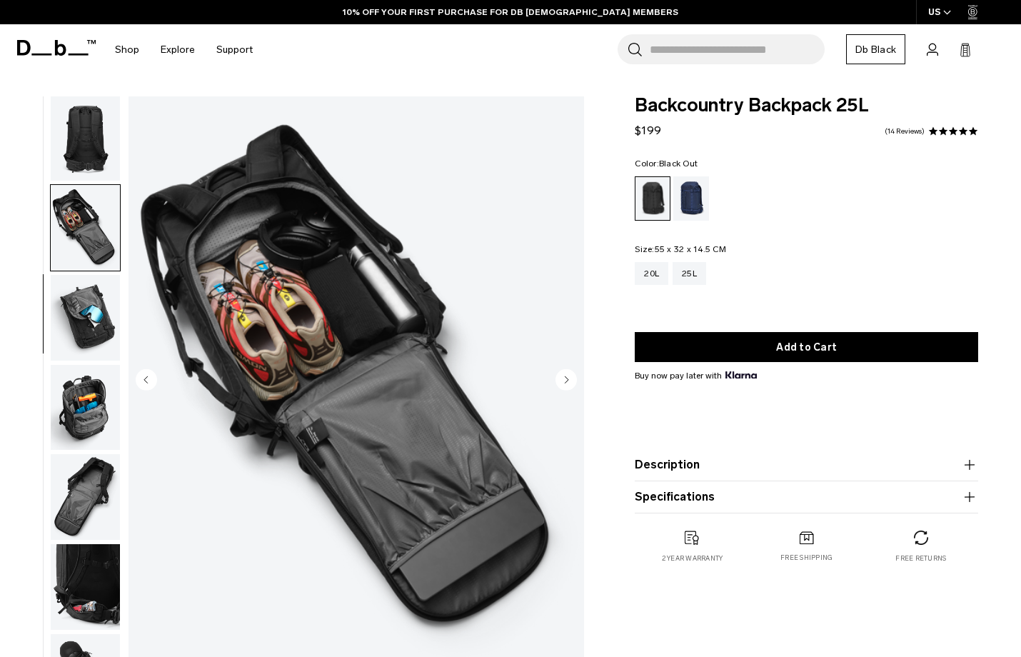
scroll to position [362, 0]
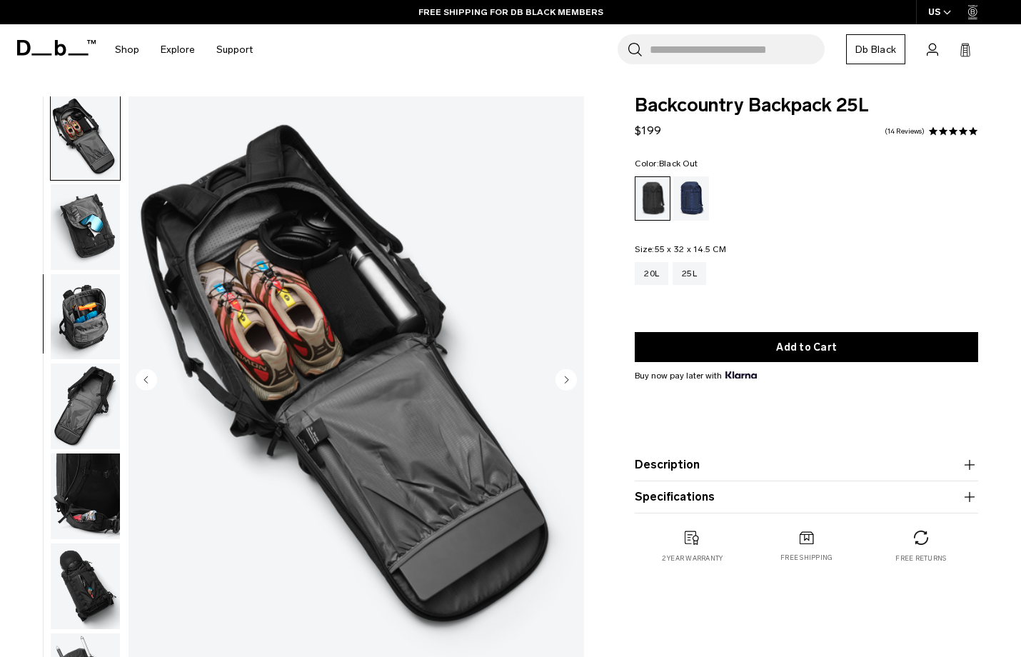
click at [566, 376] on circle "Next slide" at bounding box center [566, 379] width 21 height 21
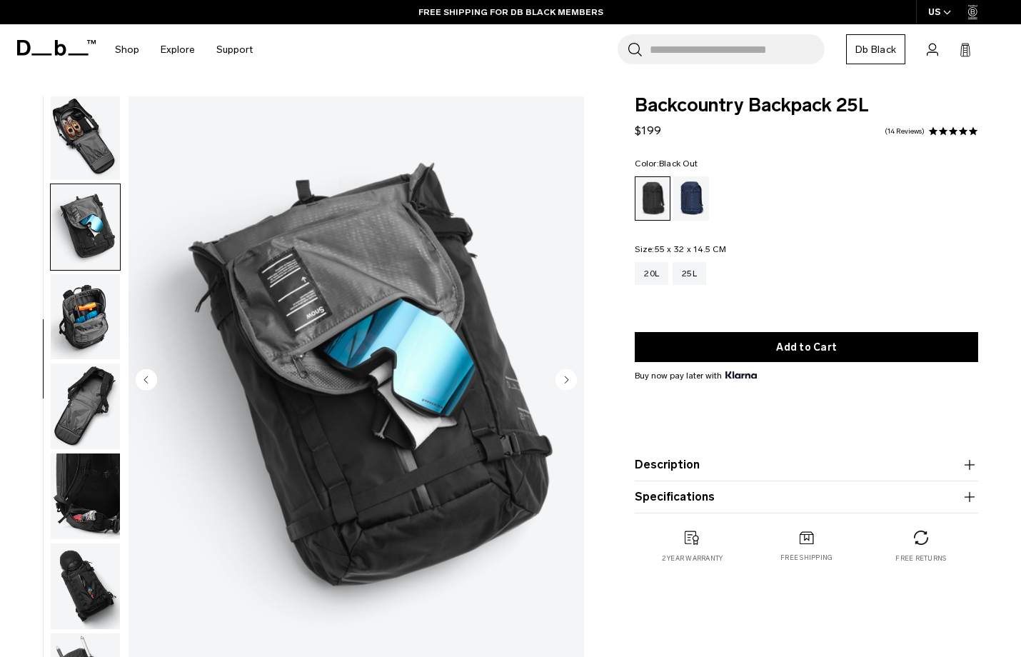
scroll to position [453, 0]
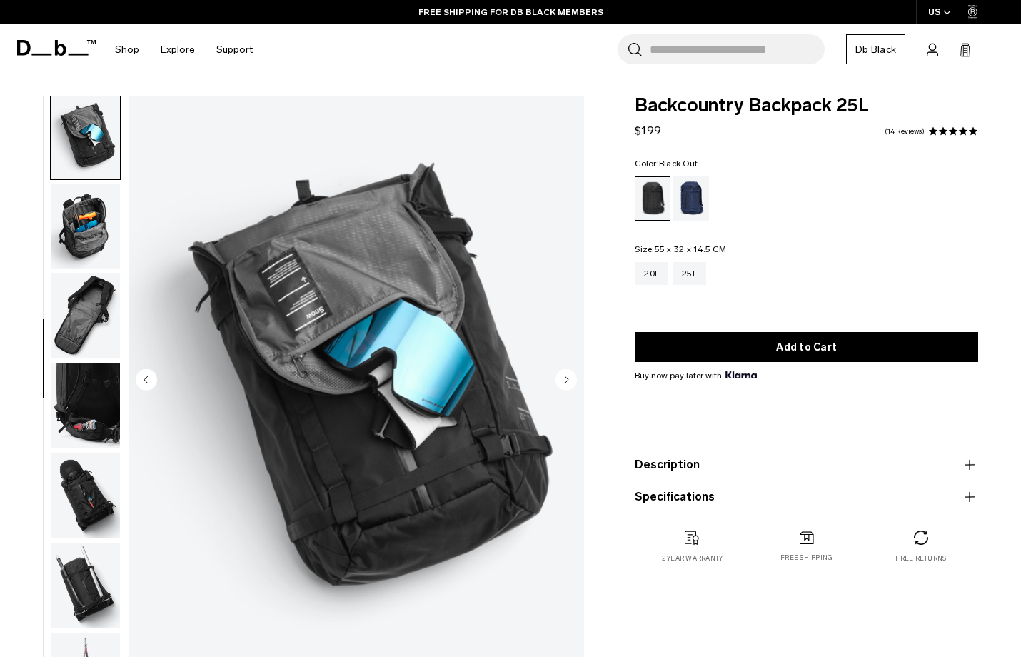
click at [566, 376] on circle "Next slide" at bounding box center [566, 379] width 21 height 21
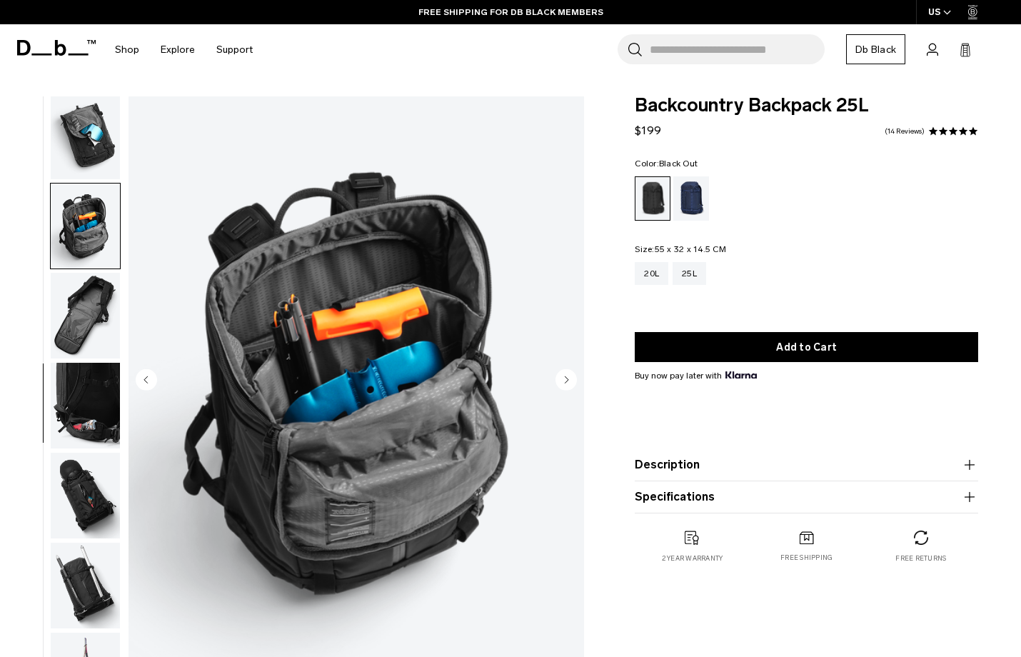
scroll to position [514, 0]
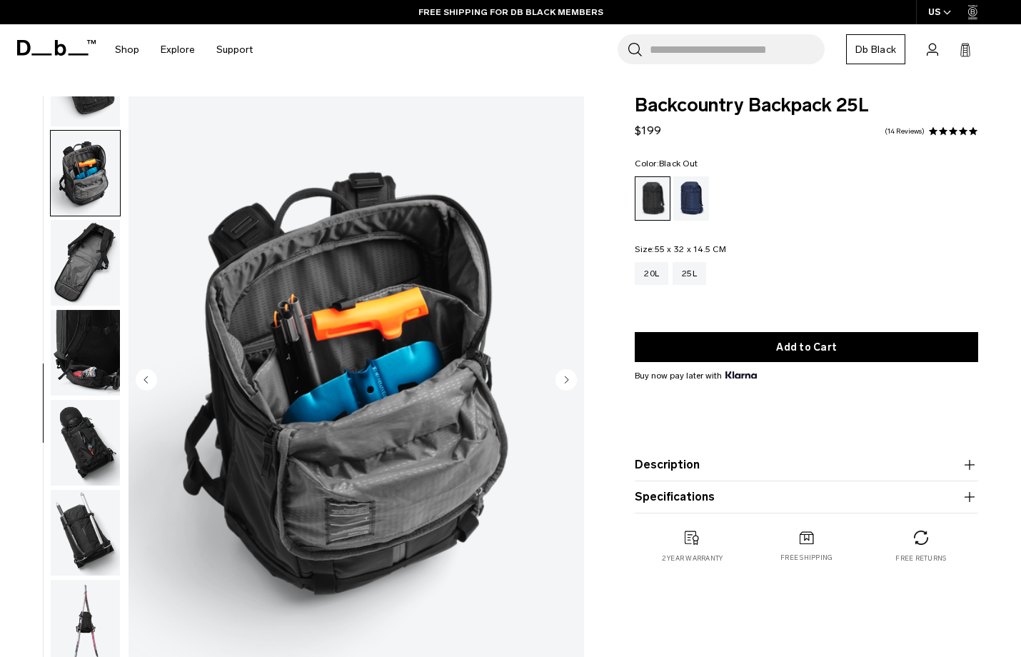
click at [566, 376] on circle "Next slide" at bounding box center [566, 379] width 21 height 21
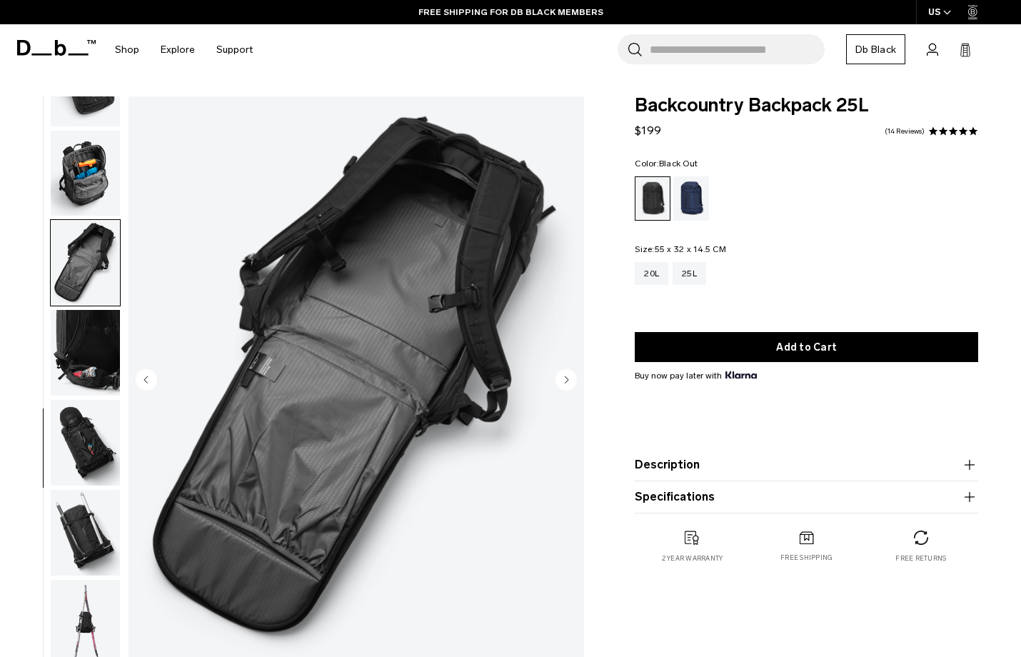
click at [566, 376] on circle "Next slide" at bounding box center [566, 379] width 21 height 21
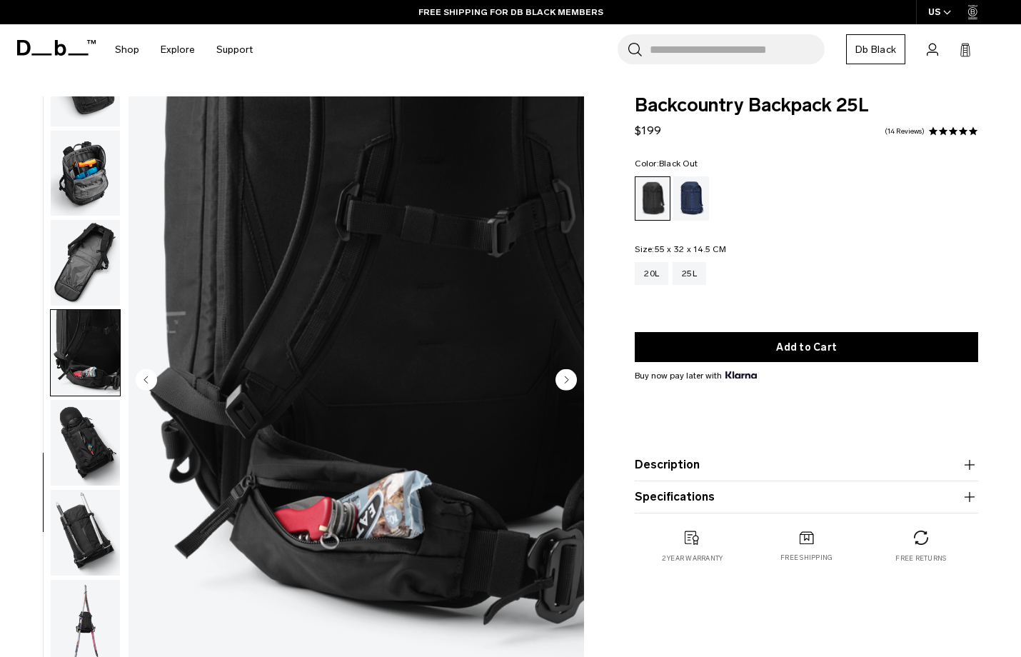
click at [566, 376] on circle "Next slide" at bounding box center [566, 379] width 21 height 21
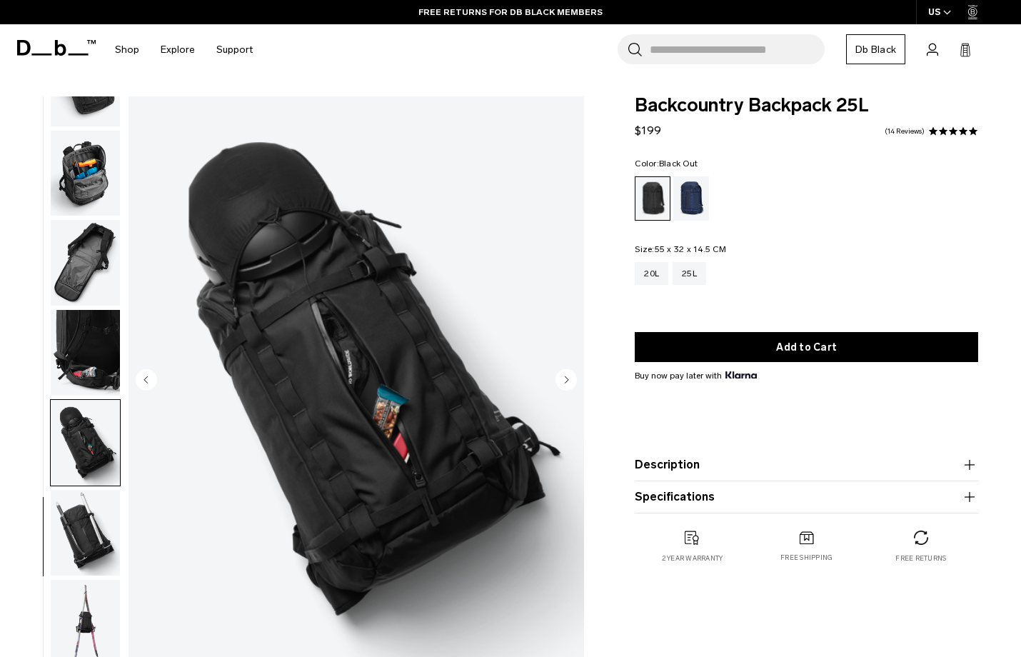
click at [566, 376] on circle "Next slide" at bounding box center [566, 379] width 21 height 21
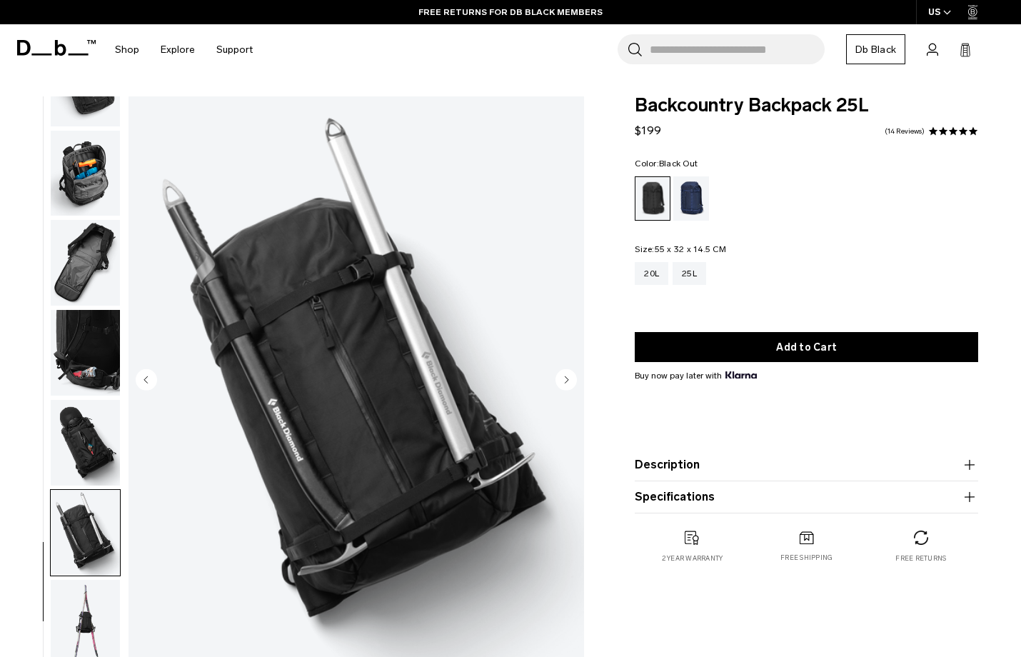
drag, startPoint x: 24, startPoint y: 45, endPoint x: 43, endPoint y: 44, distance: 19.3
click at [43, 44] on icon at bounding box center [56, 48] width 79 height 16
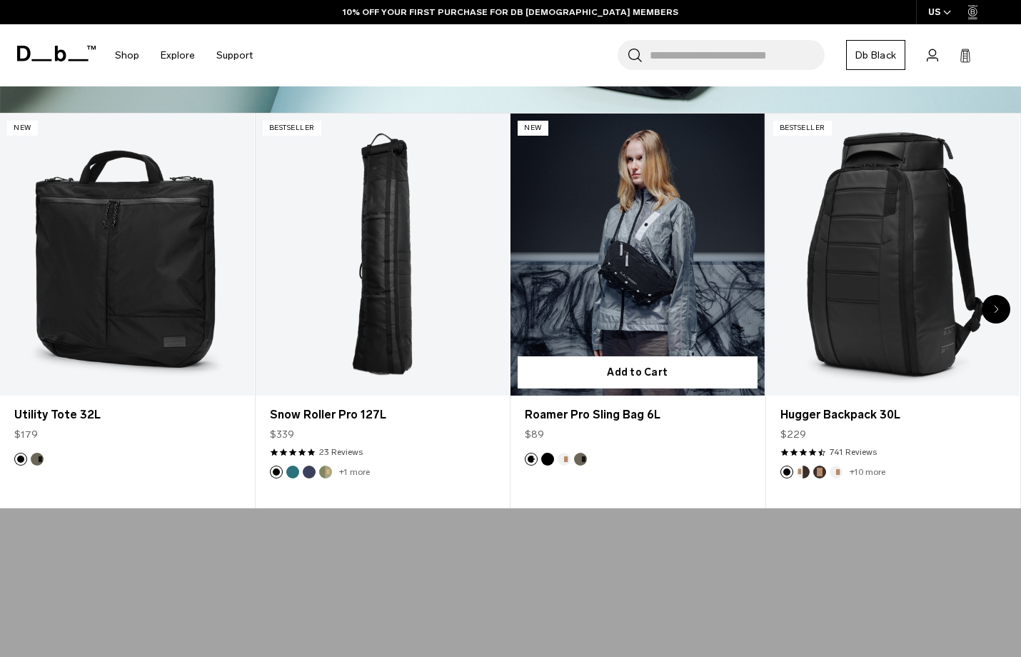
scroll to position [510, 0]
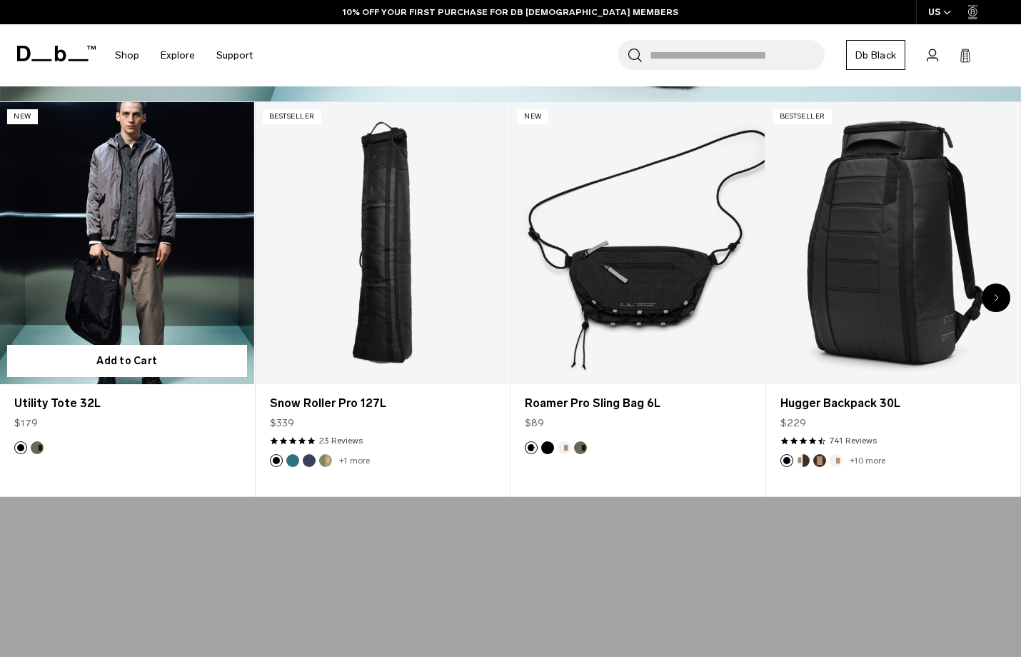
click at [133, 260] on link "Utility Tote 32L" at bounding box center [127, 243] width 254 height 282
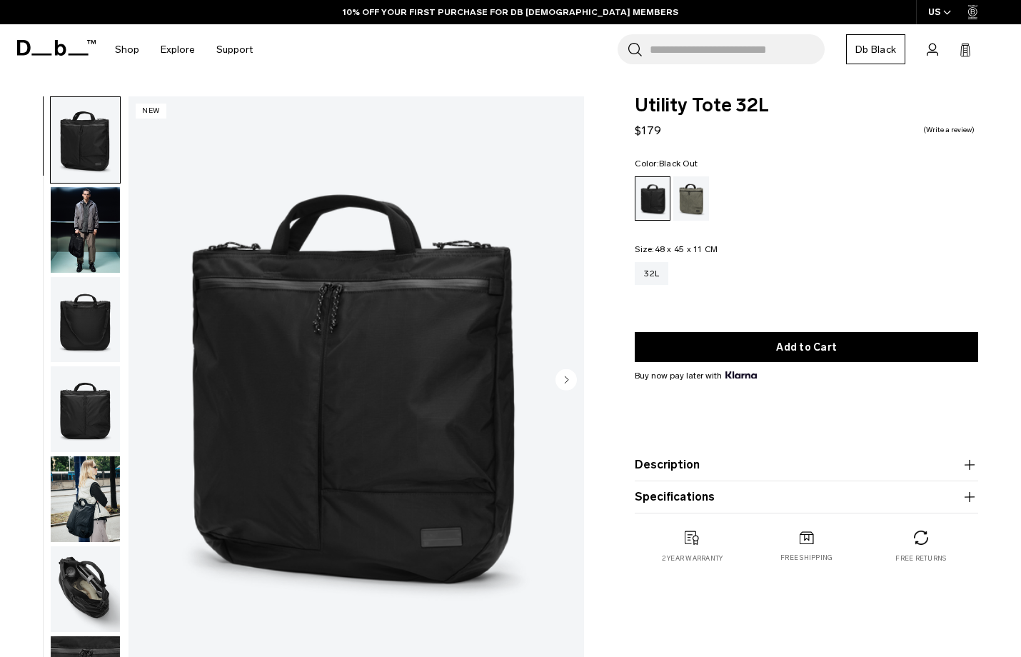
click at [566, 376] on circle "Next slide" at bounding box center [566, 379] width 21 height 21
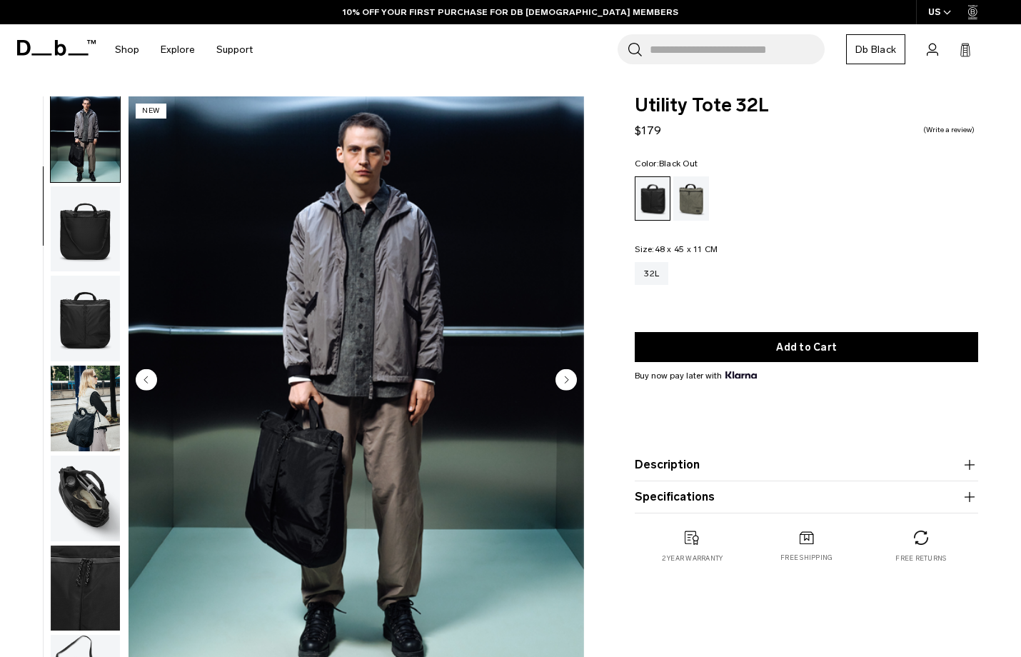
click at [566, 376] on circle "Next slide" at bounding box center [566, 379] width 21 height 21
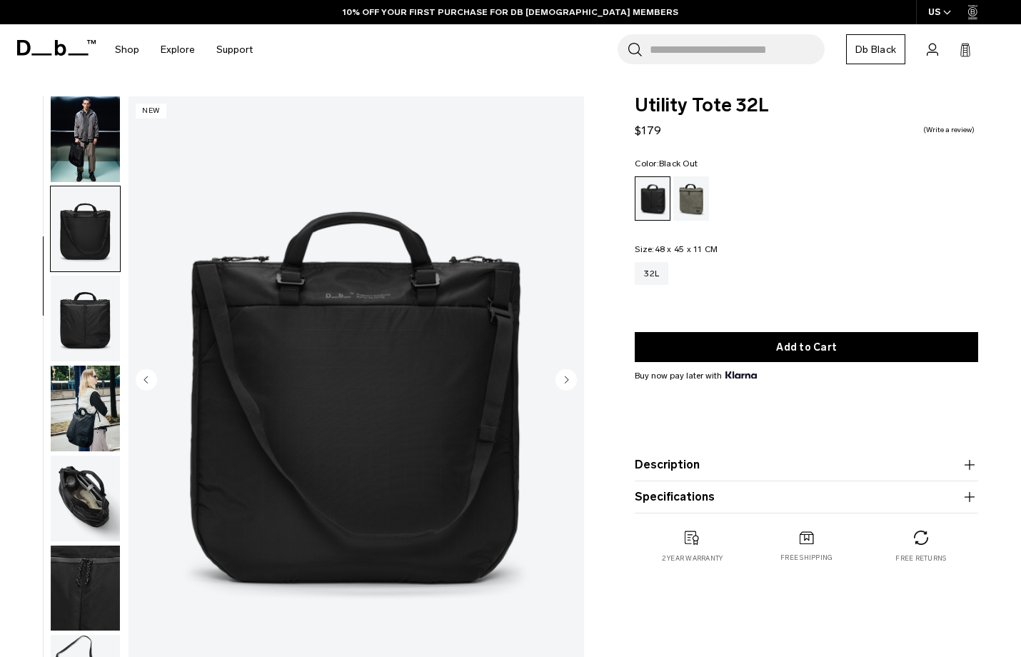
scroll to position [155, 0]
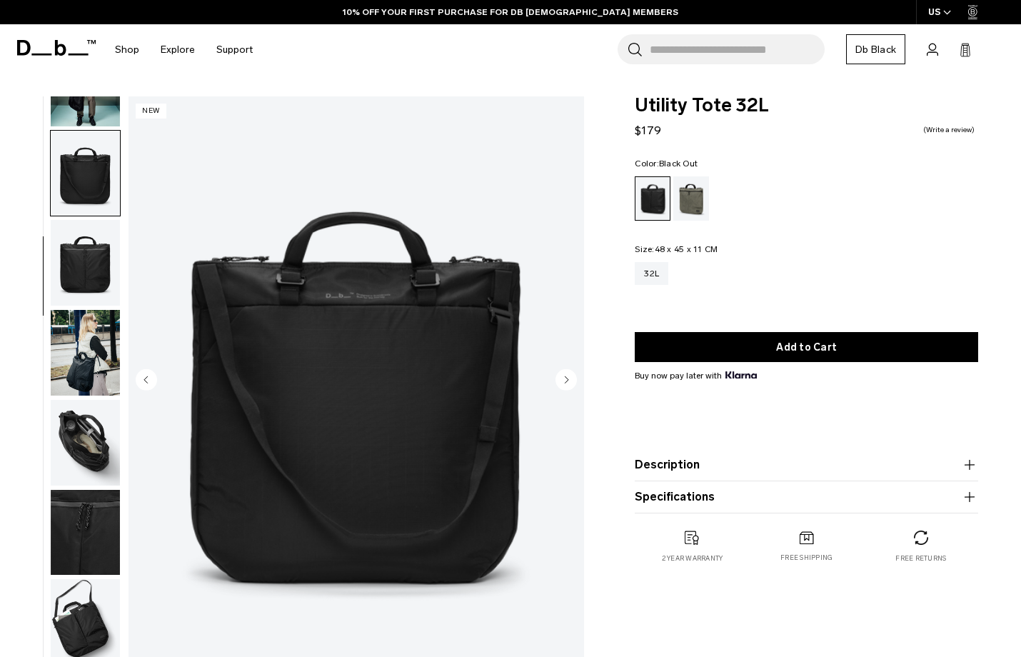
click at [566, 376] on circle "Next slide" at bounding box center [566, 379] width 21 height 21
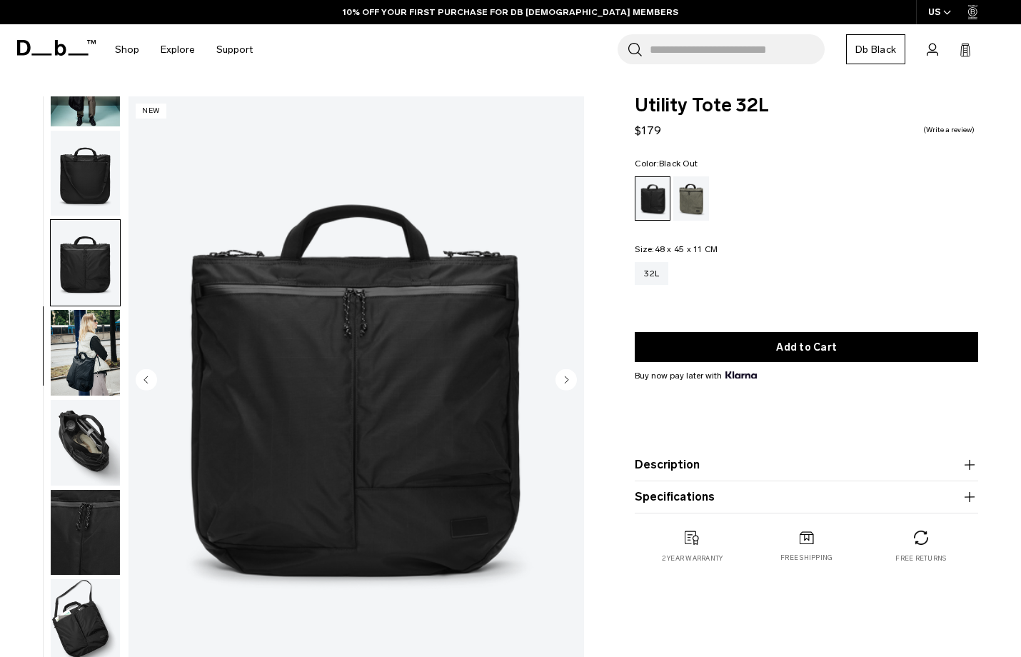
click at [566, 376] on circle "Next slide" at bounding box center [566, 379] width 21 height 21
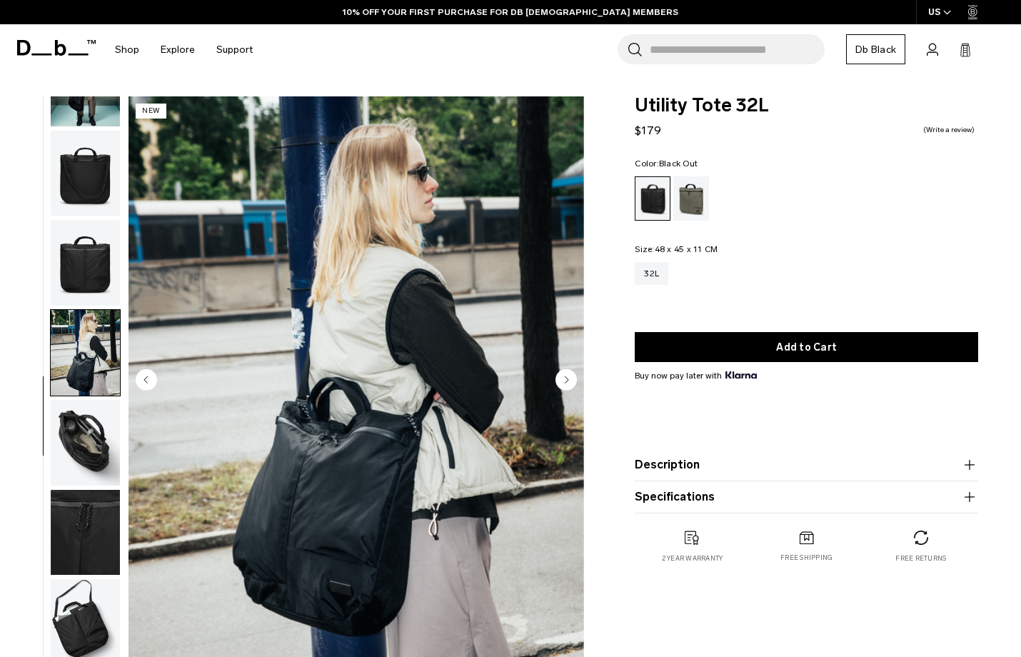
click at [566, 376] on circle "Next slide" at bounding box center [566, 379] width 21 height 21
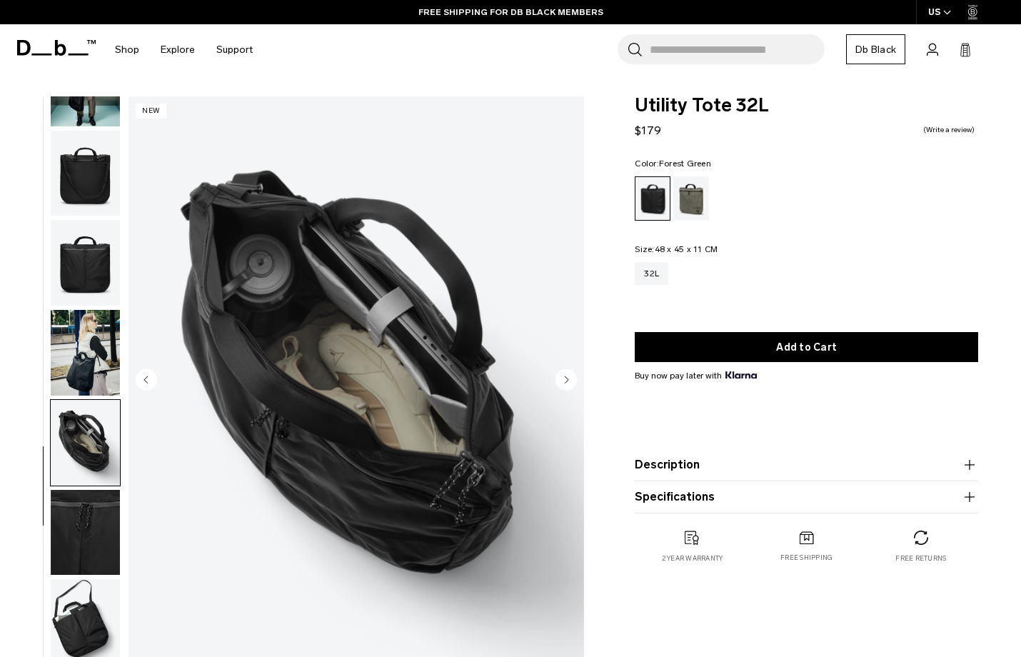
click at [689, 199] on div "Forest Green" at bounding box center [692, 198] width 36 height 44
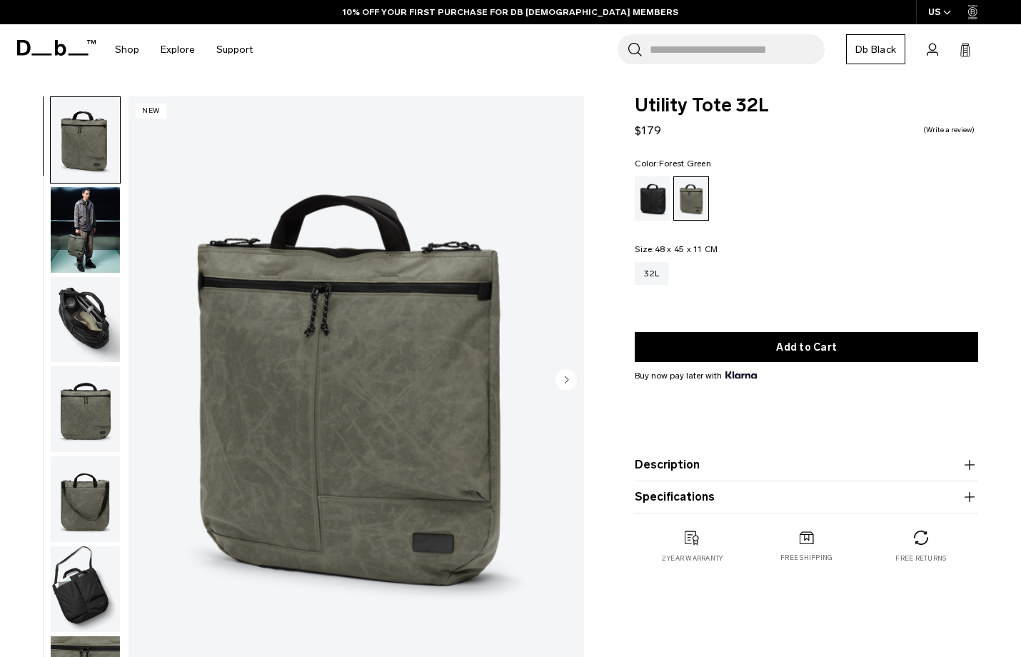
click at [569, 384] on circle "Next slide" at bounding box center [566, 379] width 21 height 21
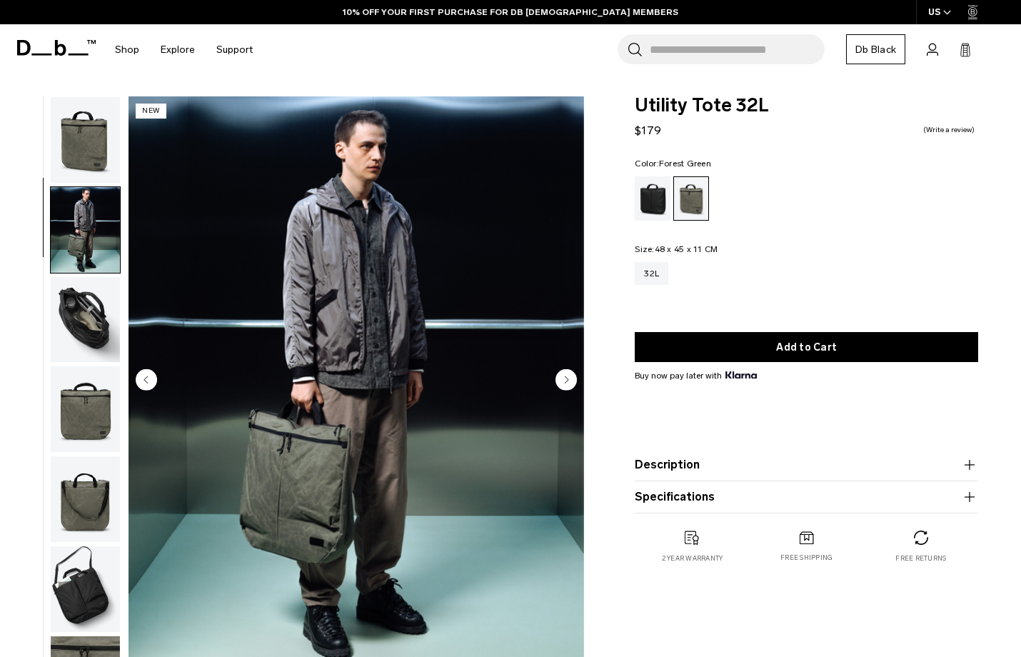
scroll to position [64, 0]
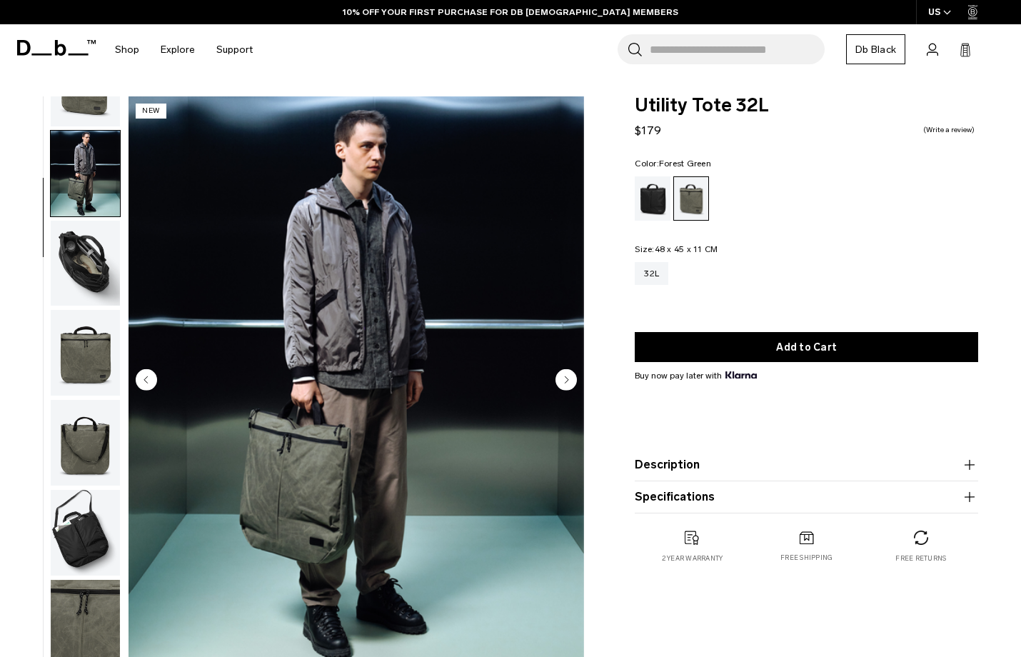
click at [568, 379] on icon "Next slide" at bounding box center [568, 379] width 4 height 6
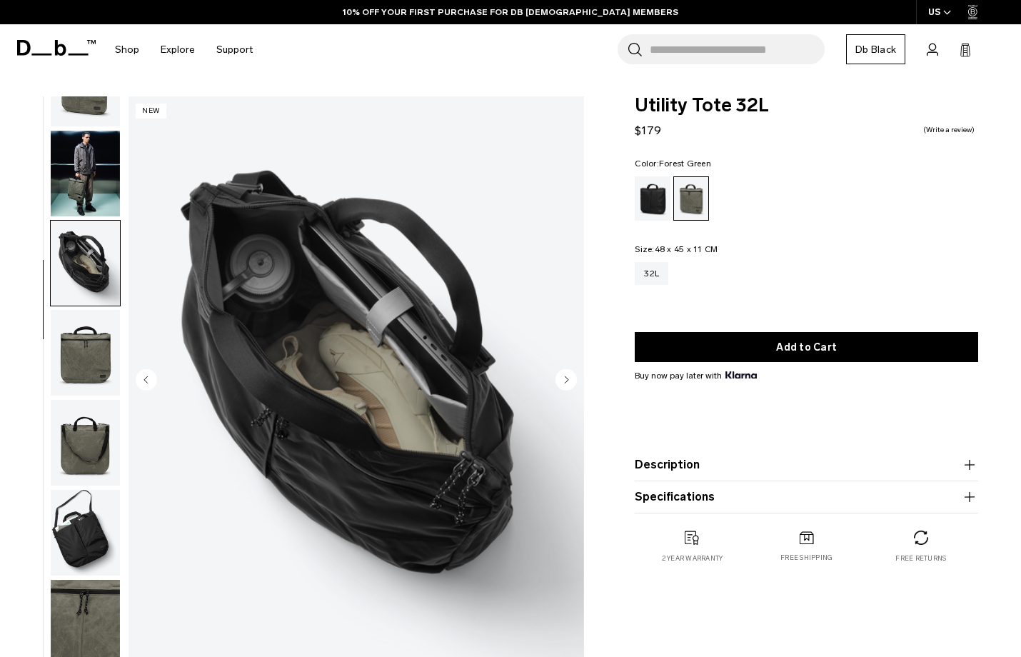
click at [568, 379] on icon "Next slide" at bounding box center [568, 379] width 4 height 6
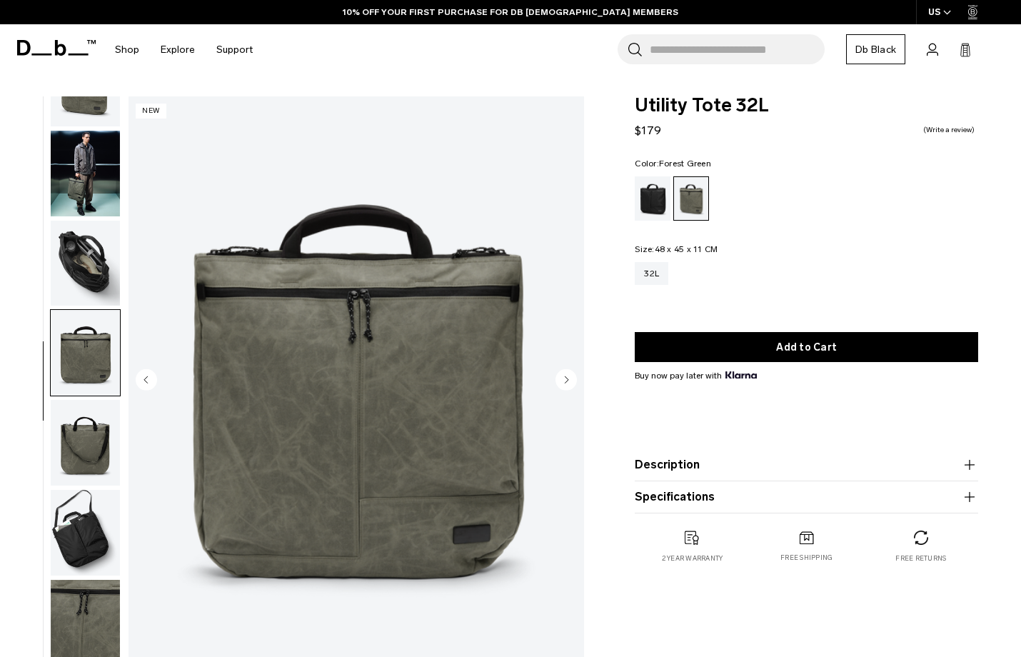
click at [568, 379] on icon "Next slide" at bounding box center [568, 379] width 4 height 6
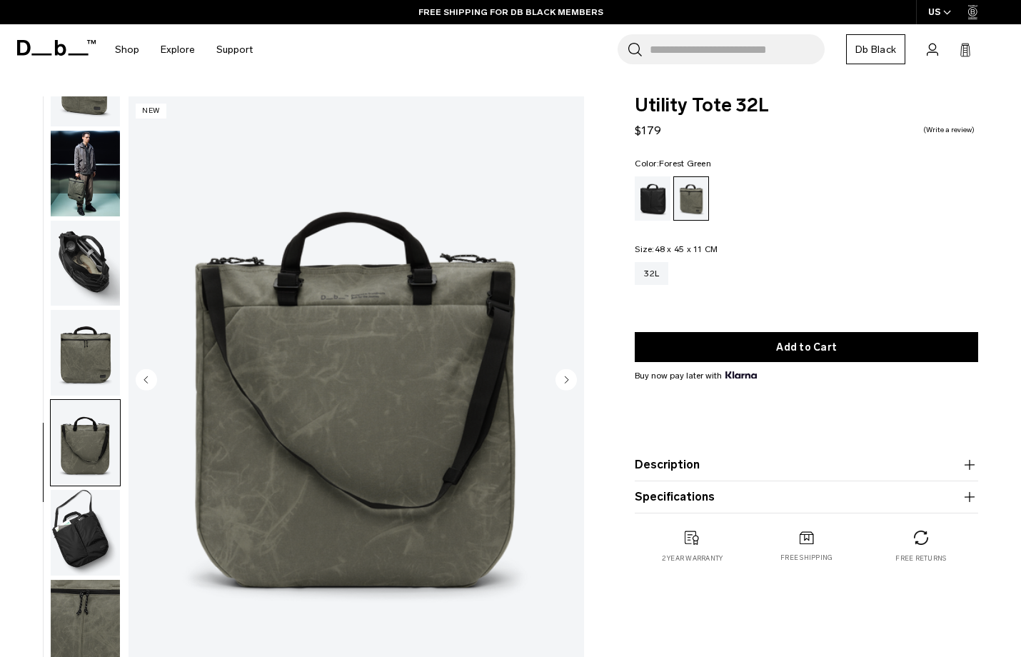
click at [568, 379] on icon "Next slide" at bounding box center [568, 379] width 4 height 6
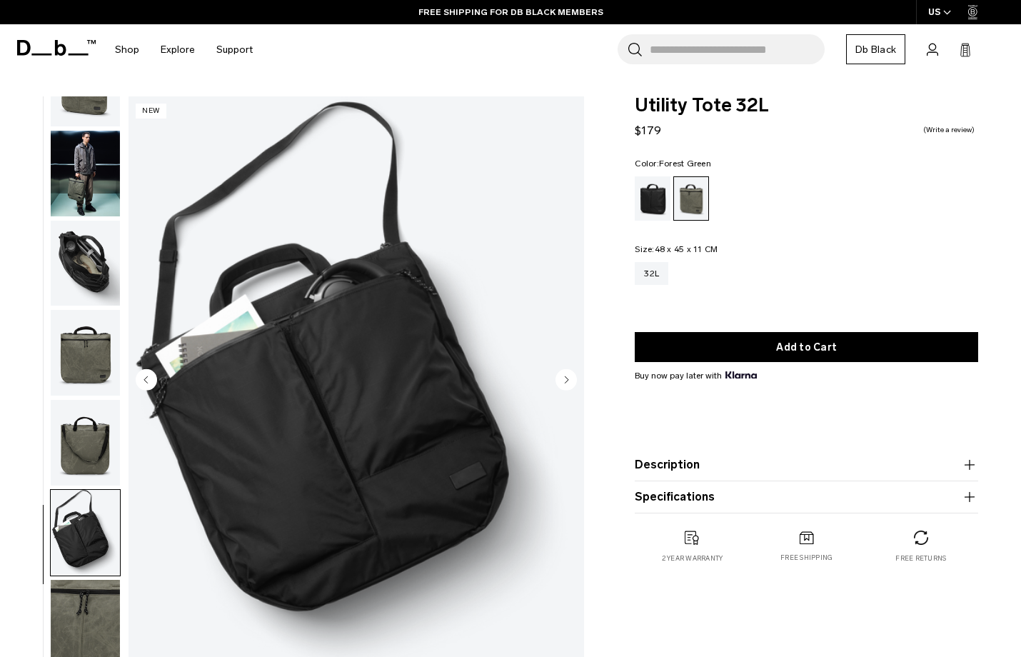
click at [568, 379] on icon "Next slide" at bounding box center [568, 379] width 4 height 6
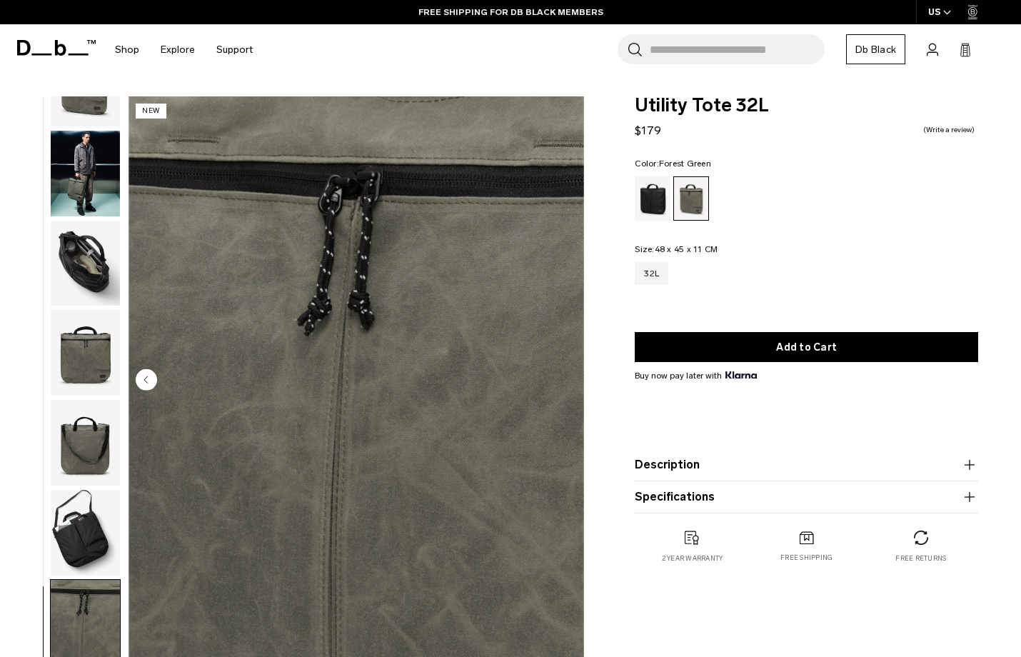
click at [568, 379] on img "7 / 7" at bounding box center [357, 380] width 456 height 569
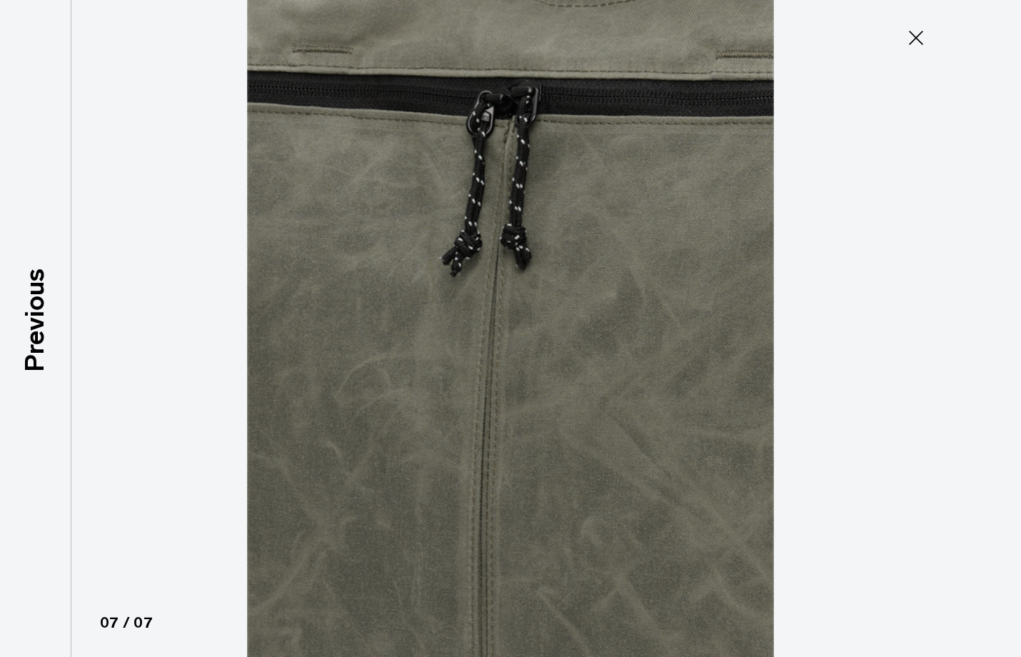
drag, startPoint x: 915, startPoint y: 34, endPoint x: 906, endPoint y: 40, distance: 10.9
click at [915, 34] on icon at bounding box center [916, 37] width 23 height 23
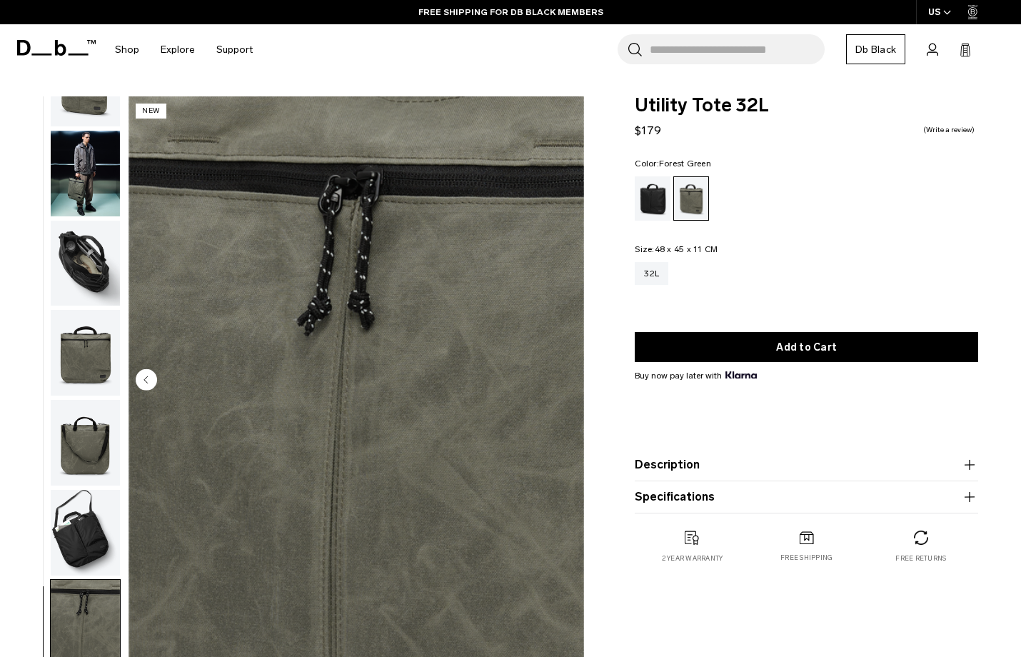
click at [89, 346] on img "button" at bounding box center [85, 353] width 69 height 86
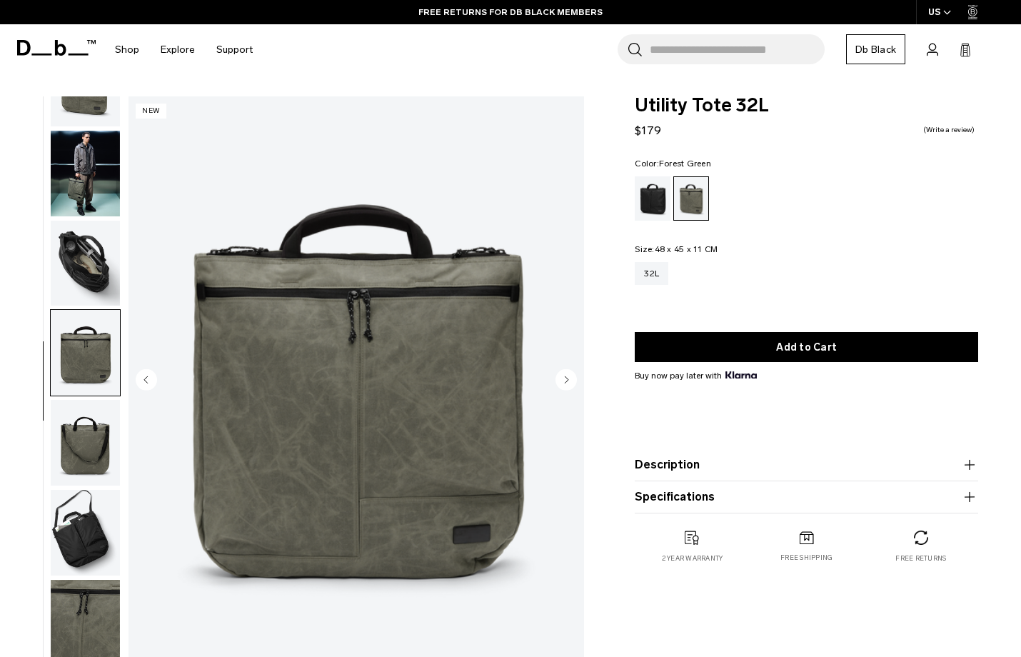
click at [336, 374] on img "4 / 7" at bounding box center [357, 380] width 456 height 569
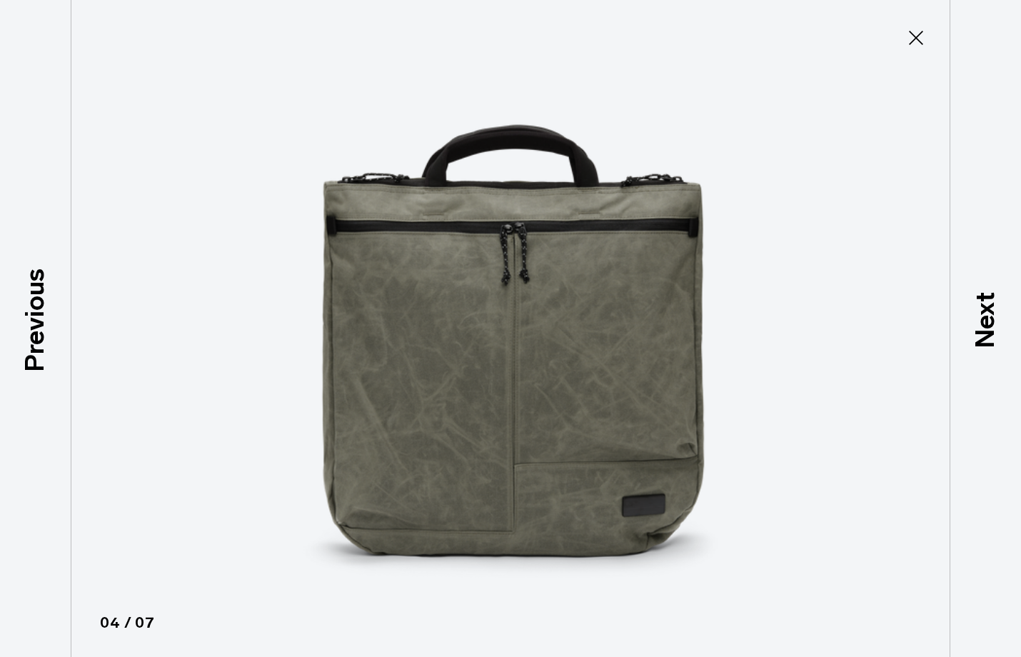
click at [913, 36] on icon at bounding box center [916, 37] width 23 height 23
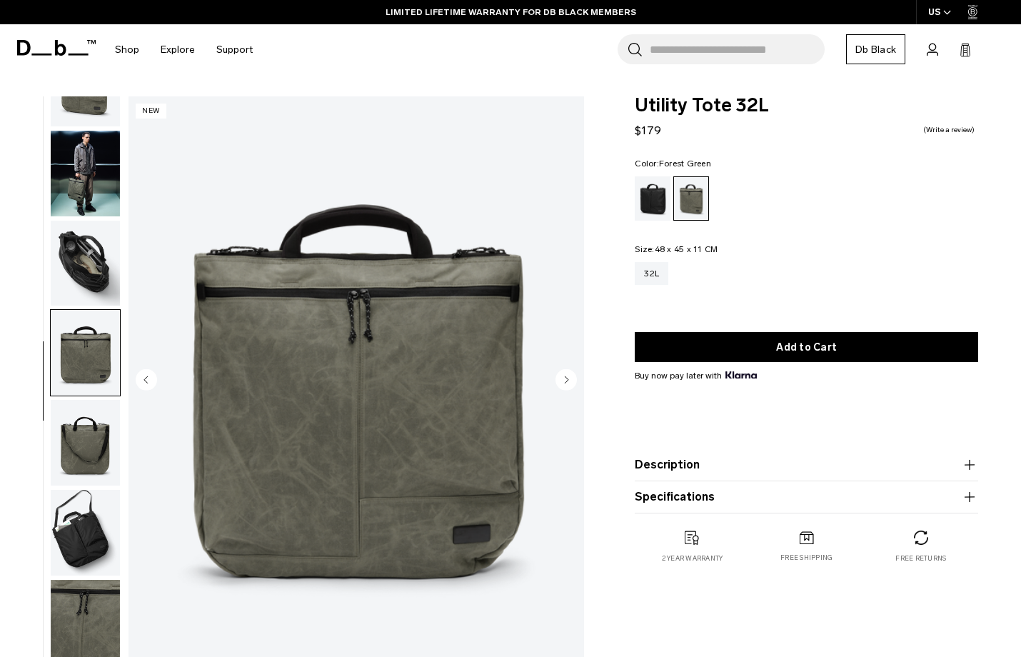
click at [629, 312] on div "Utility Tote 32L $179 0.0 star rating Write a review Color: [GEOGRAPHIC_DATA] O…" at bounding box center [806, 344] width 429 height 496
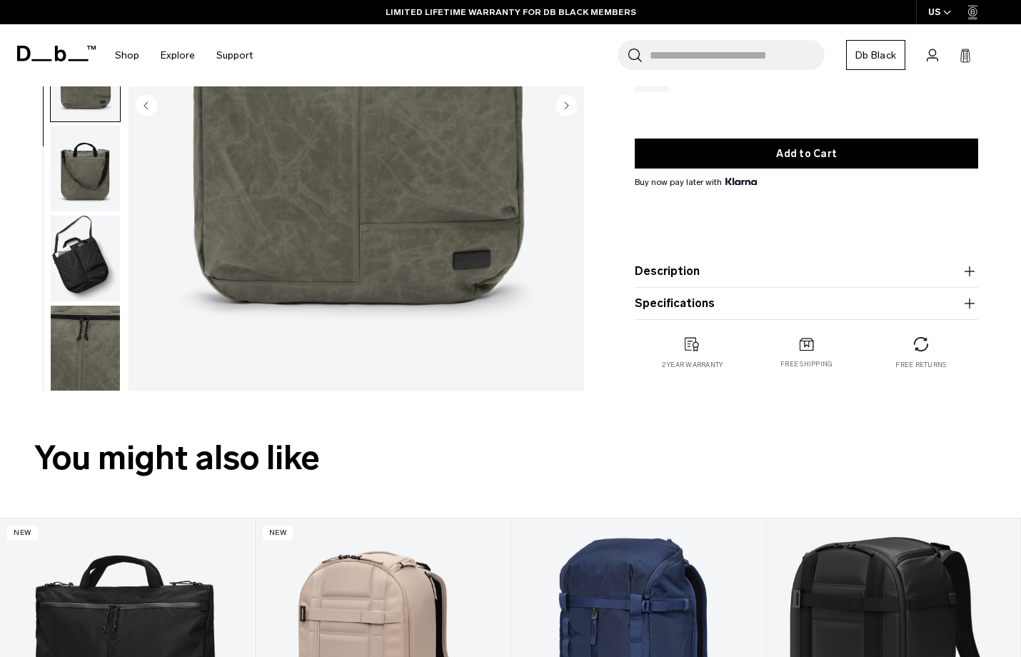
scroll to position [278, 1]
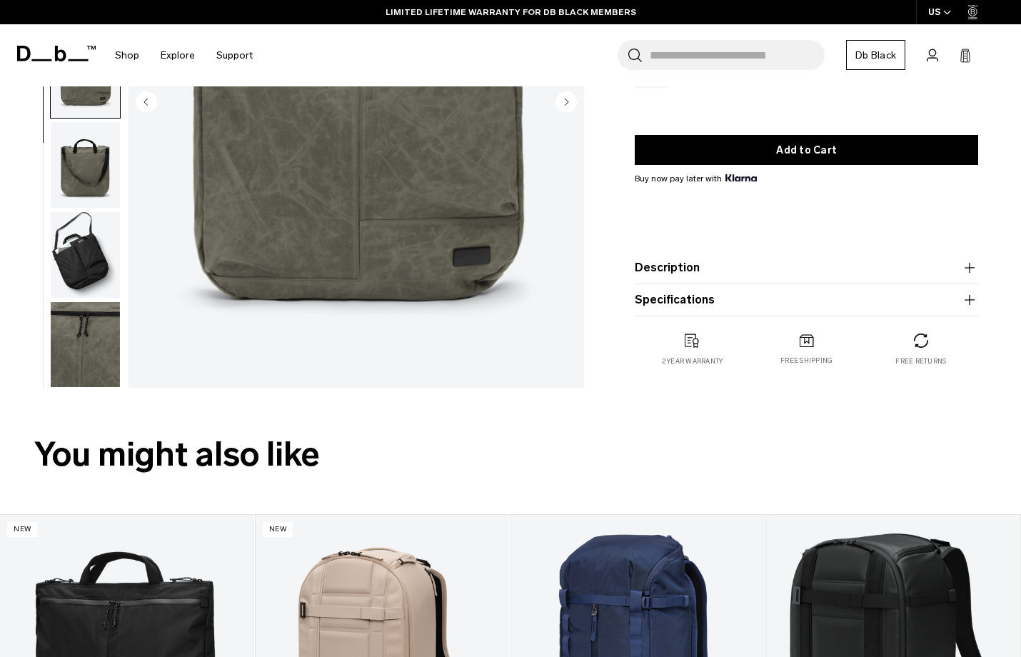
click at [773, 272] on button "Description" at bounding box center [807, 267] width 344 height 17
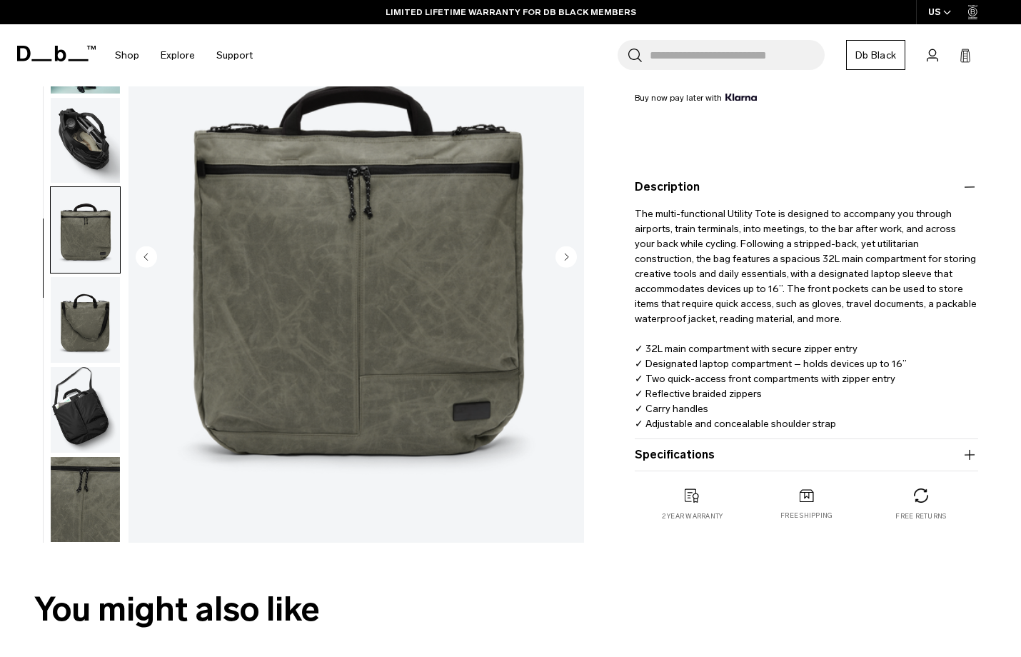
scroll to position [278, 0]
click at [796, 449] on button "Specifications" at bounding box center [807, 454] width 344 height 17
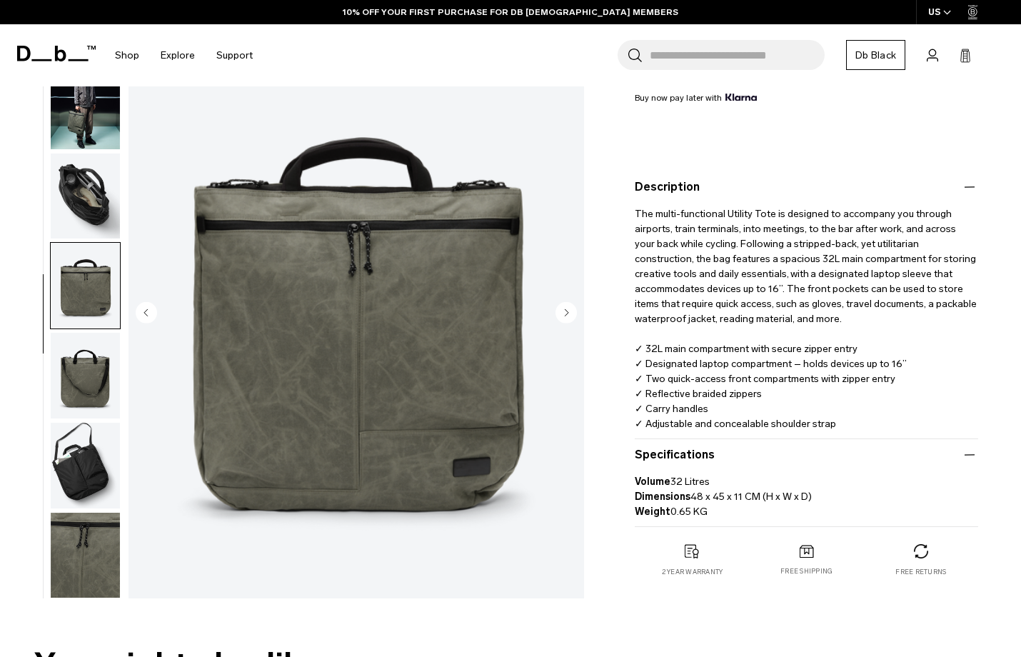
click at [630, 319] on div "Utility Tote 32L $179 0.0 star rating Write a review Color: [GEOGRAPHIC_DATA] O…" at bounding box center [806, 212] width 429 height 787
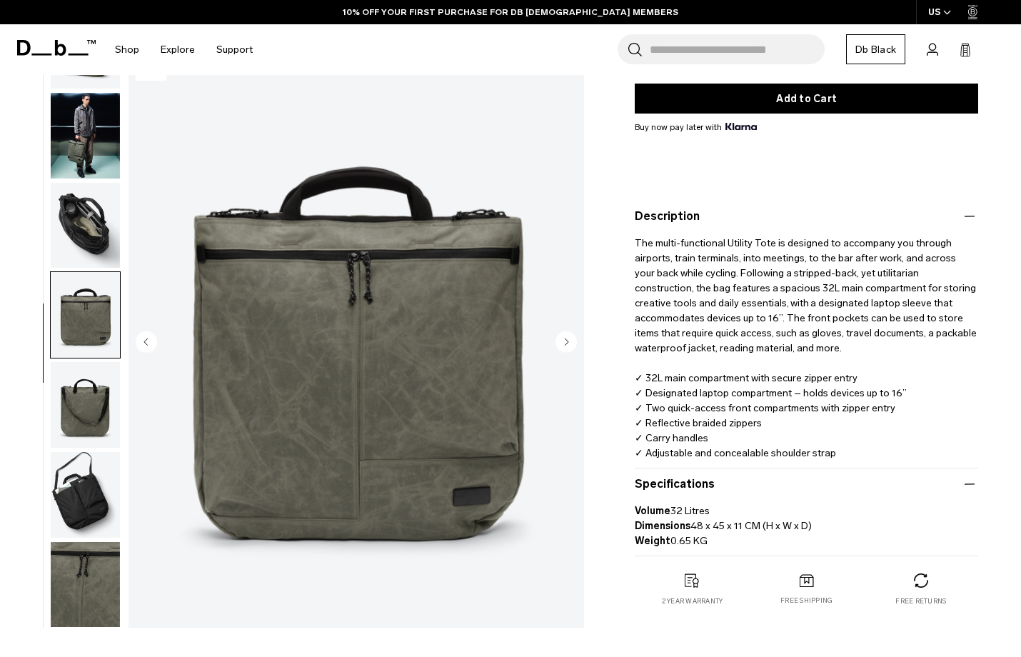
scroll to position [249, 0]
click at [71, 208] on img "button" at bounding box center [85, 225] width 69 height 86
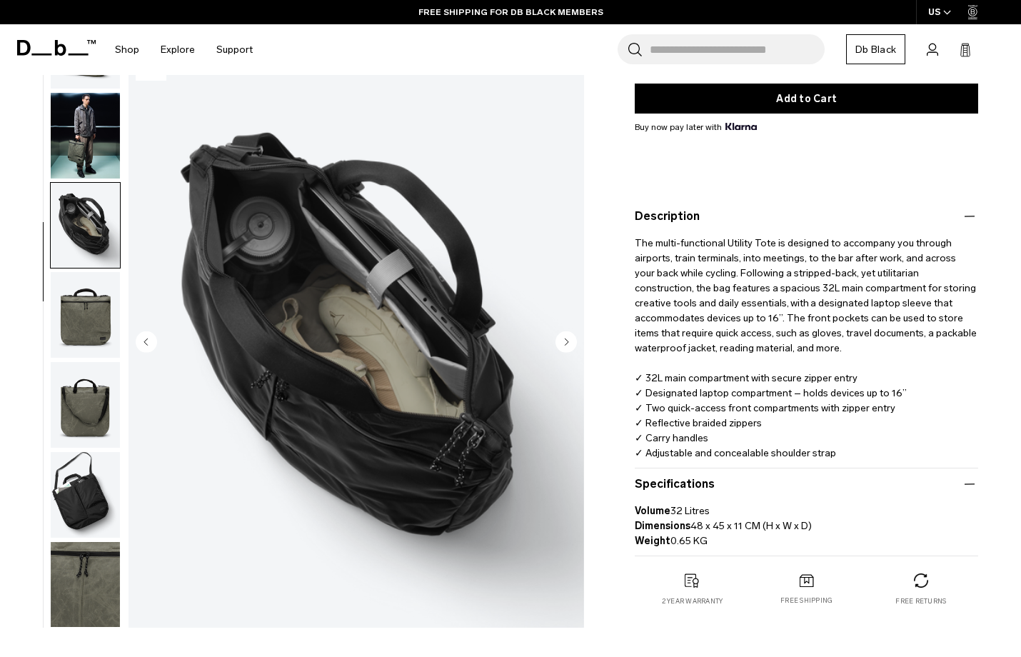
click at [104, 134] on img "button" at bounding box center [85, 136] width 69 height 86
